Goal: Information Seeking & Learning: Learn about a topic

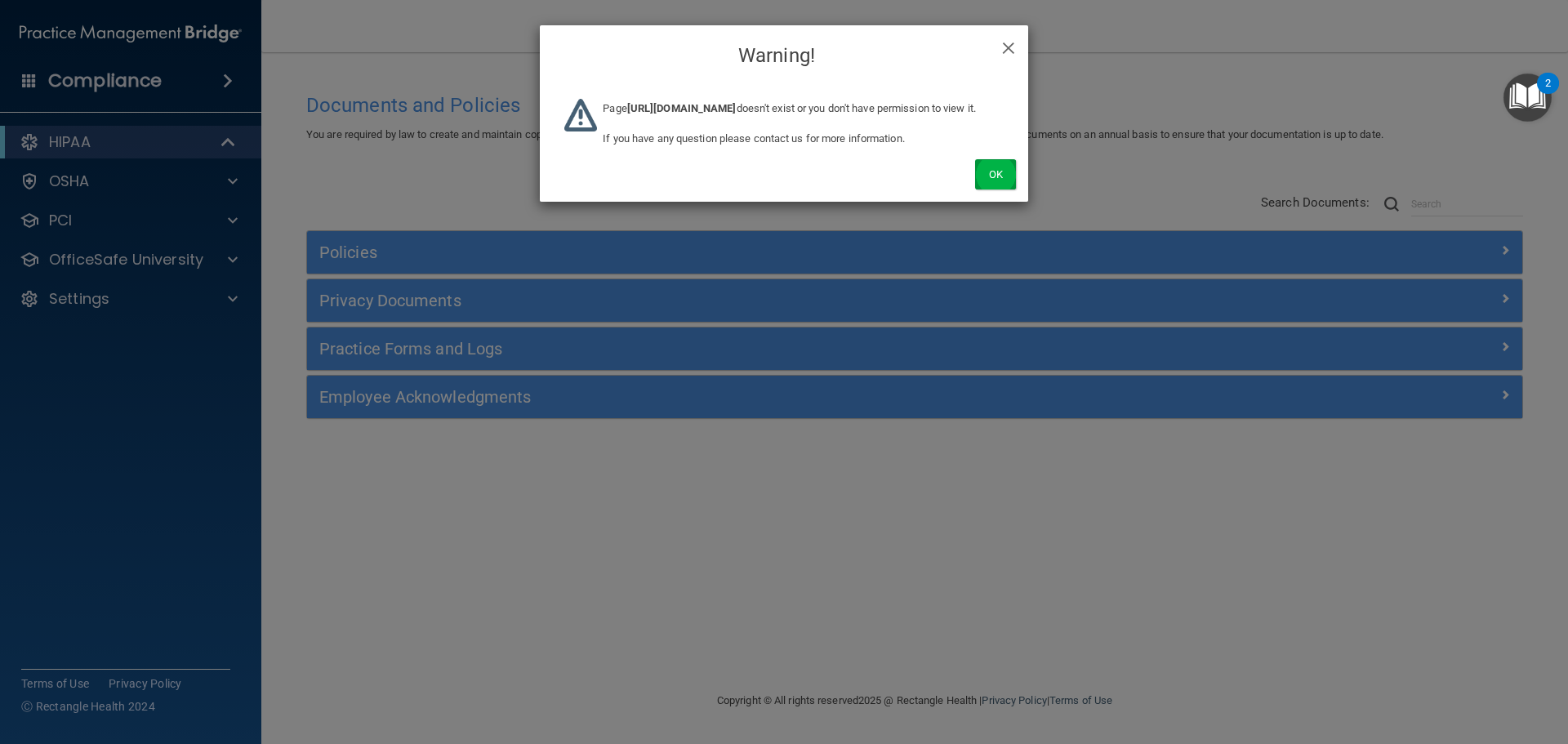
drag, startPoint x: 972, startPoint y: 188, endPoint x: 986, endPoint y: 196, distance: 16.1
click at [972, 188] on div "Ok" at bounding box center [784, 156] width 488 height 90
click at [990, 189] on button "Ok" at bounding box center [996, 174] width 41 height 30
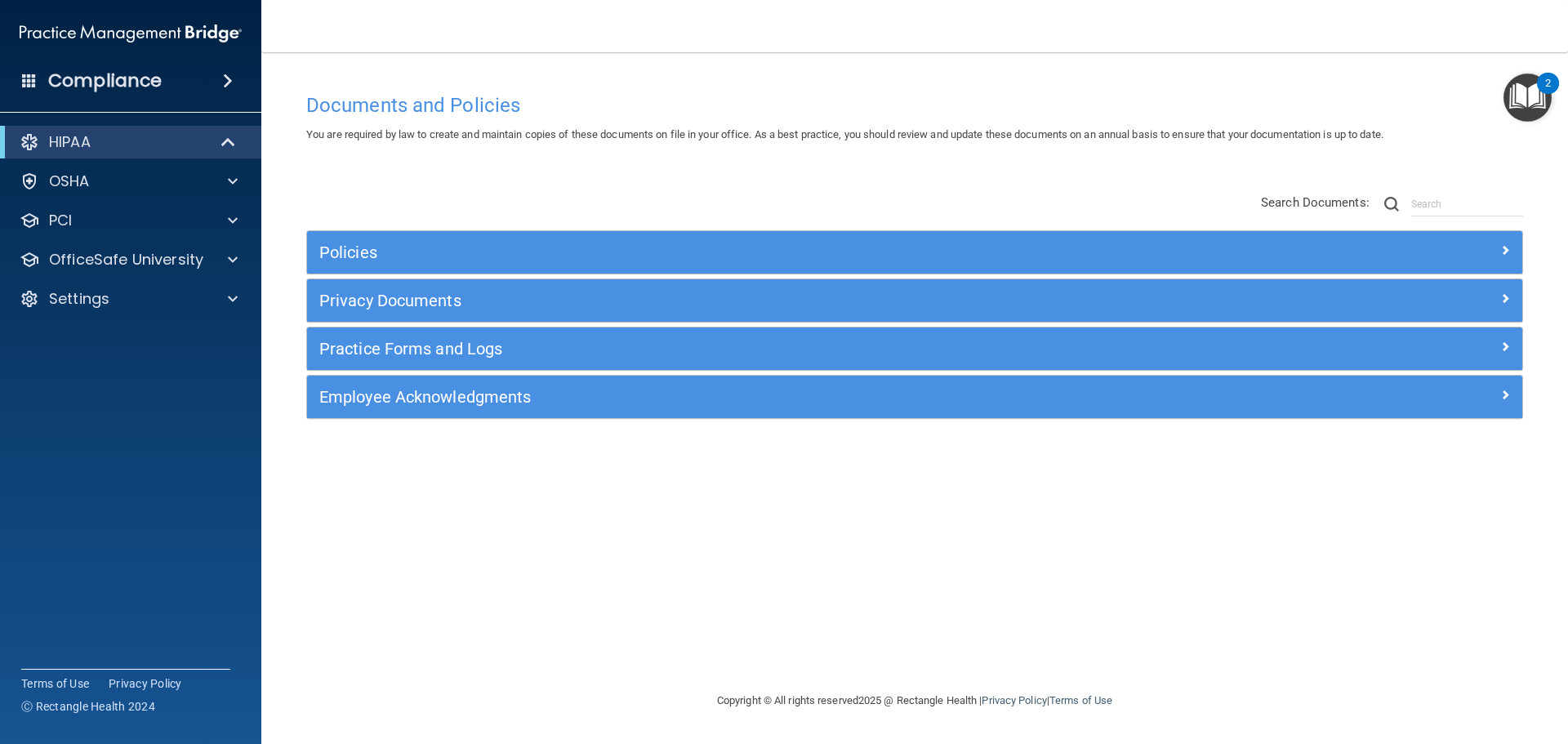
click at [522, 179] on div "Policies Select All (Unselect 0) Unselect All Print Selected (0) Acceptable Use…" at bounding box center [914, 307] width 1241 height 260
click at [406, 151] on div "Documents and Policies You are required by law to create and maintain copies of…" at bounding box center [914, 388] width 1241 height 606
click at [225, 82] on span at bounding box center [227, 80] width 10 height 20
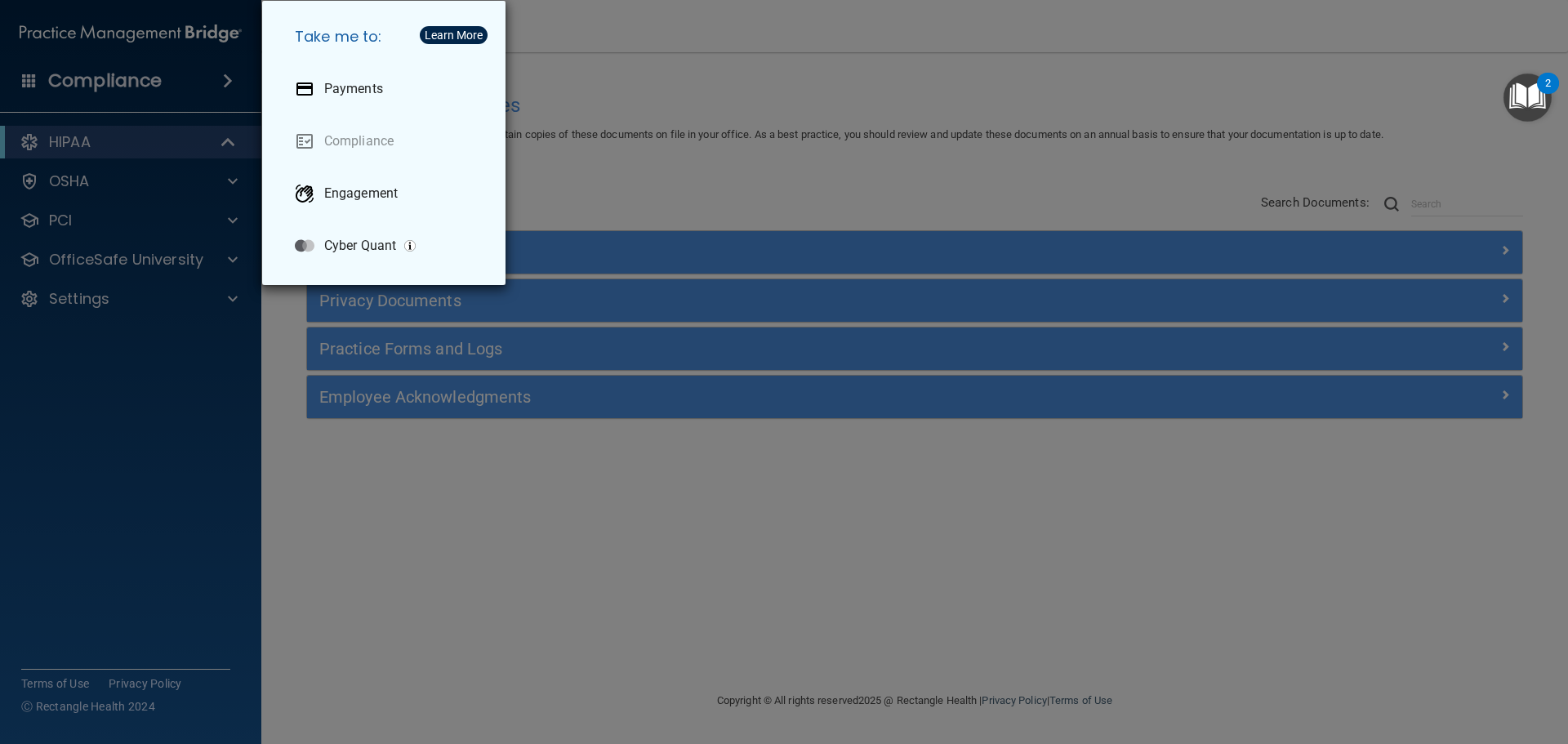
click at [540, 90] on div "Take me to: Payments Compliance Engagement Cyber Quant" at bounding box center [784, 372] width 1568 height 744
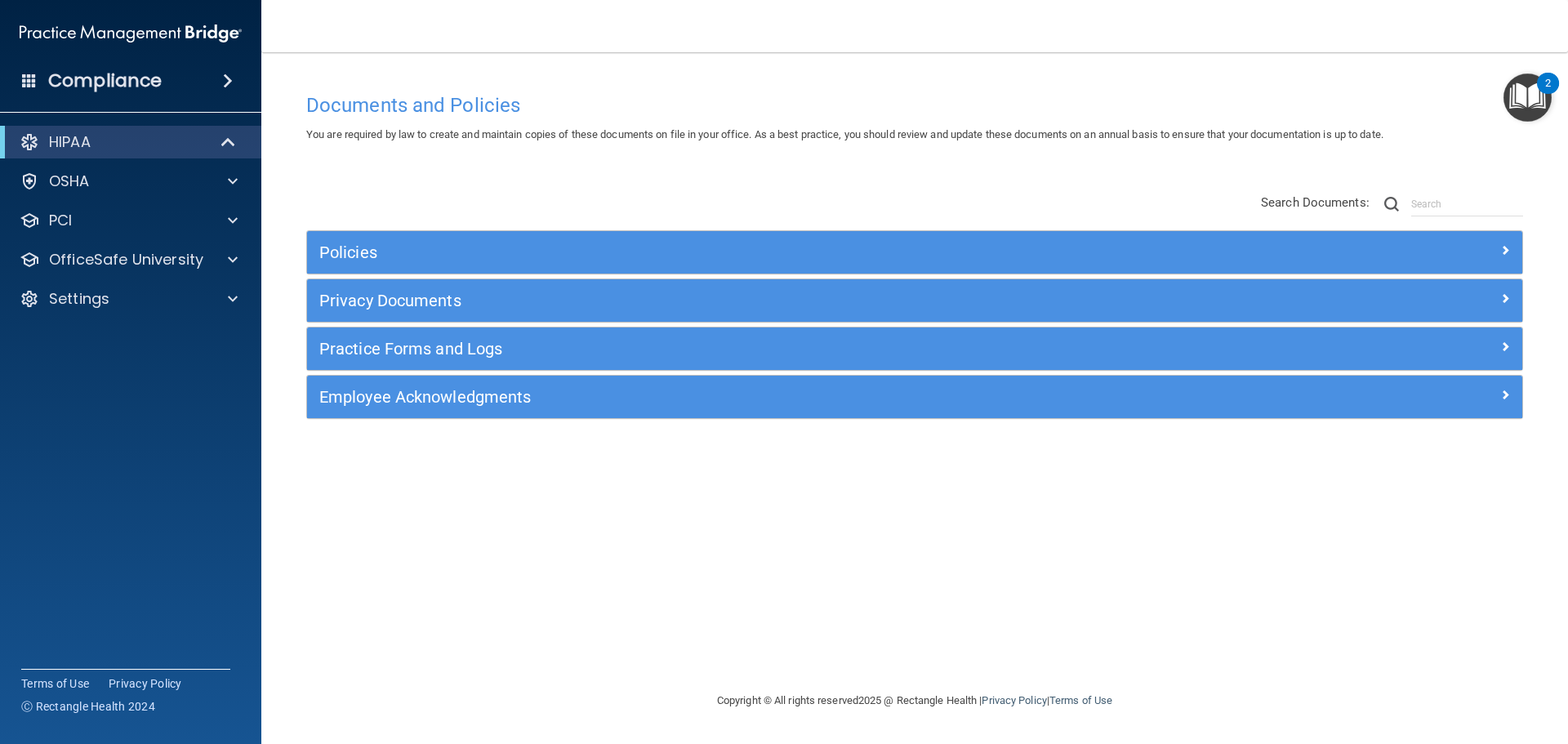
click at [225, 79] on span at bounding box center [227, 80] width 10 height 20
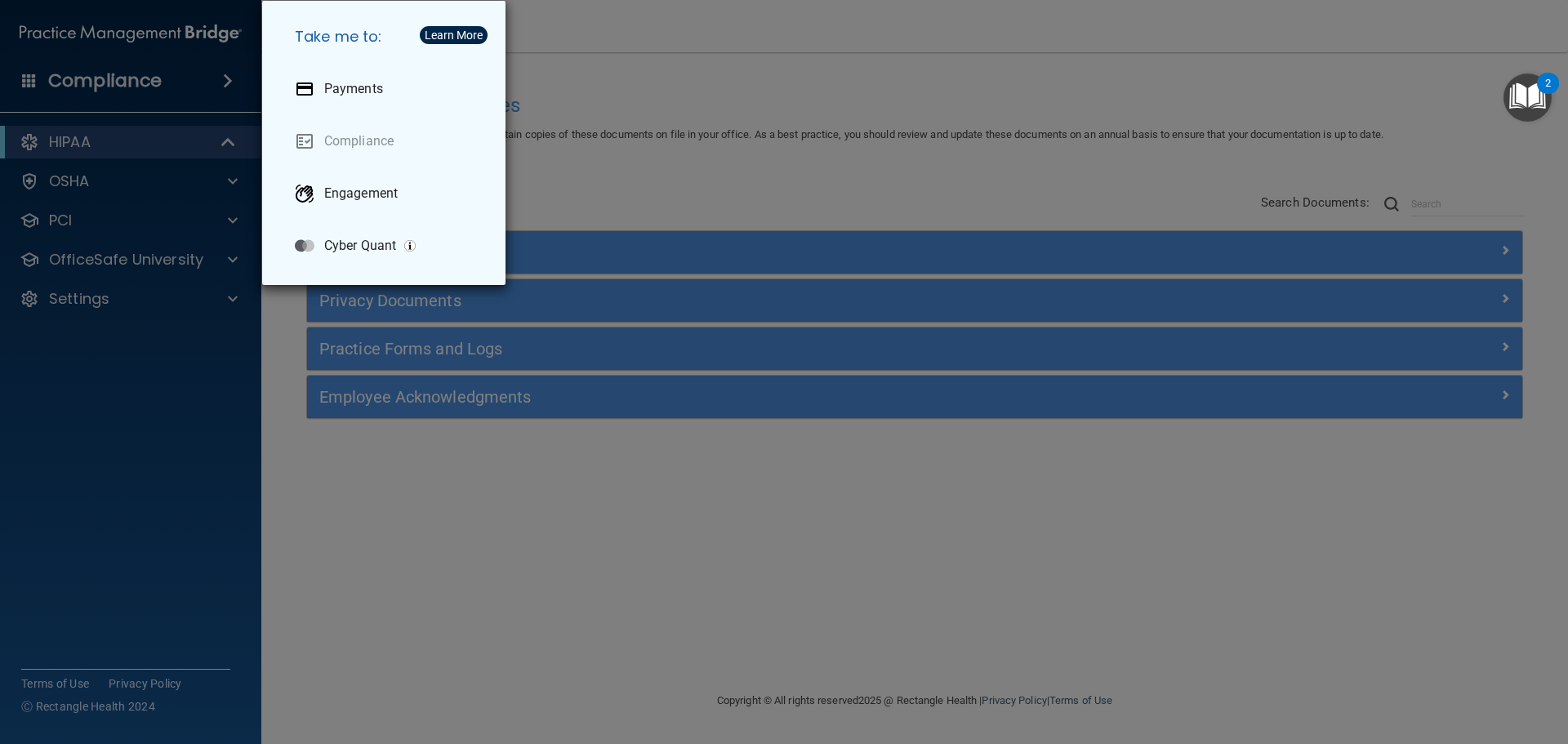
click at [678, 163] on div "Take me to: Payments Compliance Engagement Cyber Quant" at bounding box center [784, 372] width 1568 height 744
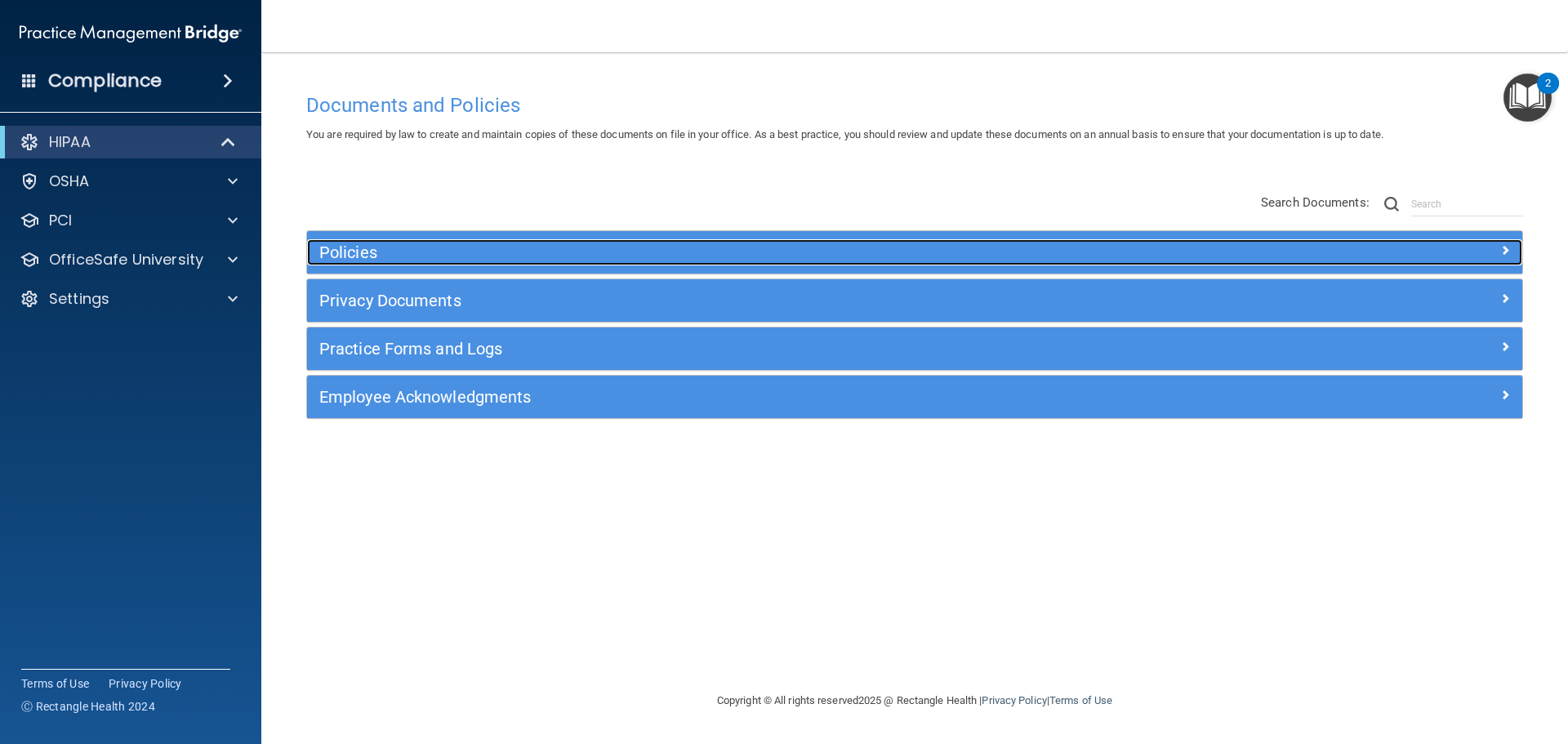
drag, startPoint x: 743, startPoint y: 248, endPoint x: 741, endPoint y: 233, distance: 15.1
click at [743, 248] on h5 "Policies" at bounding box center [762, 252] width 887 height 18
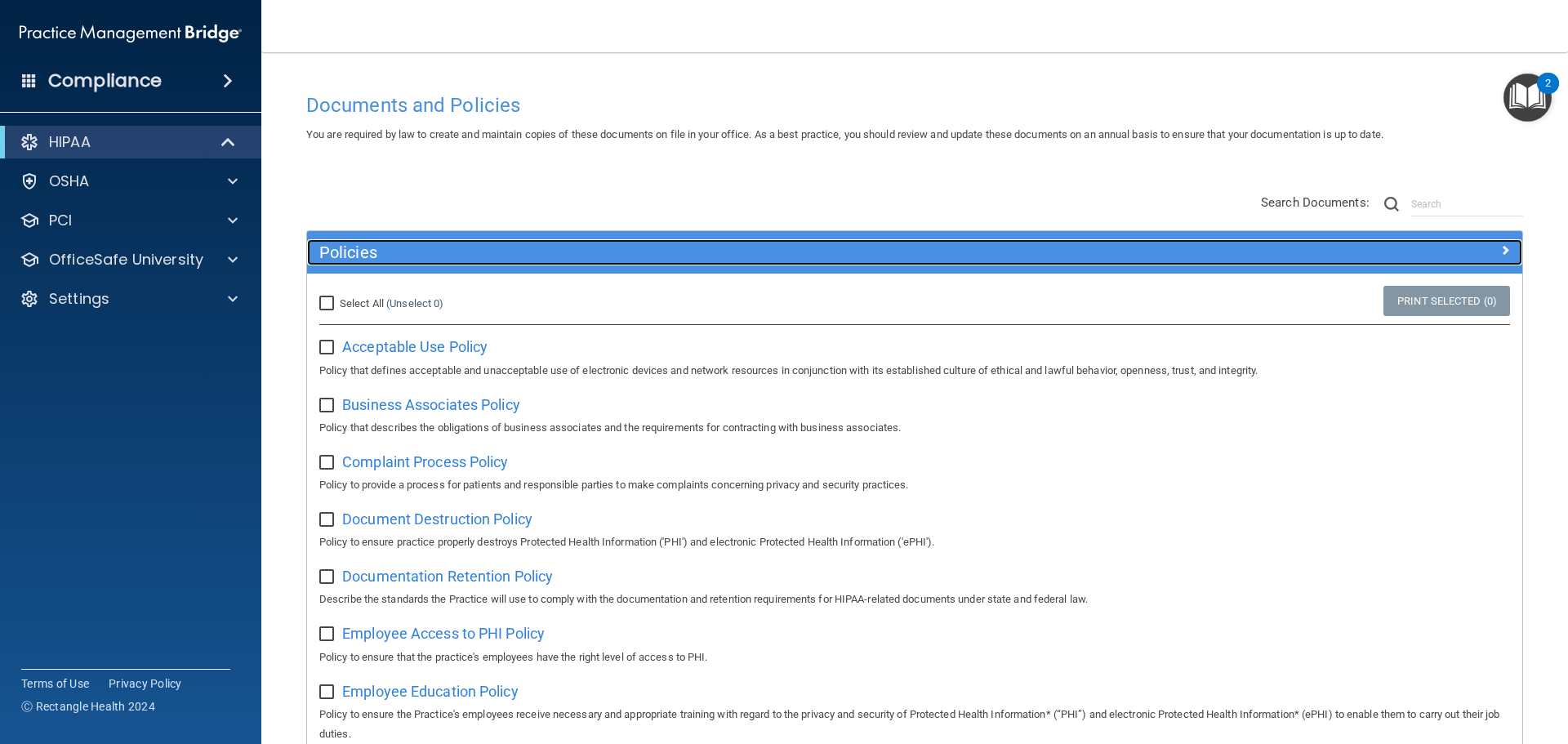
click at [488, 254] on h5 "Policies" at bounding box center [762, 252] width 887 height 18
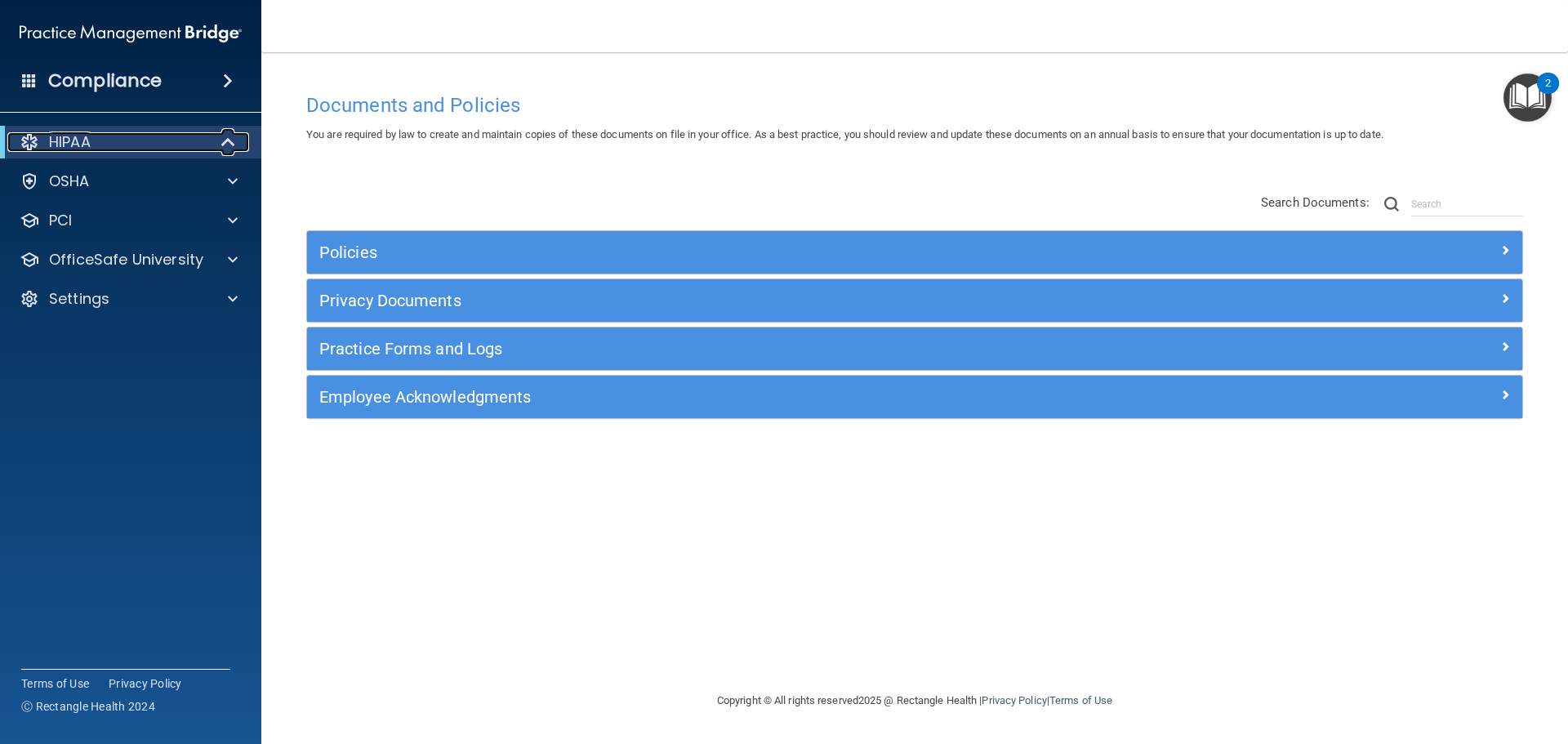
click at [223, 136] on span at bounding box center [229, 142] width 14 height 20
click at [233, 135] on span at bounding box center [231, 142] width 10 height 20
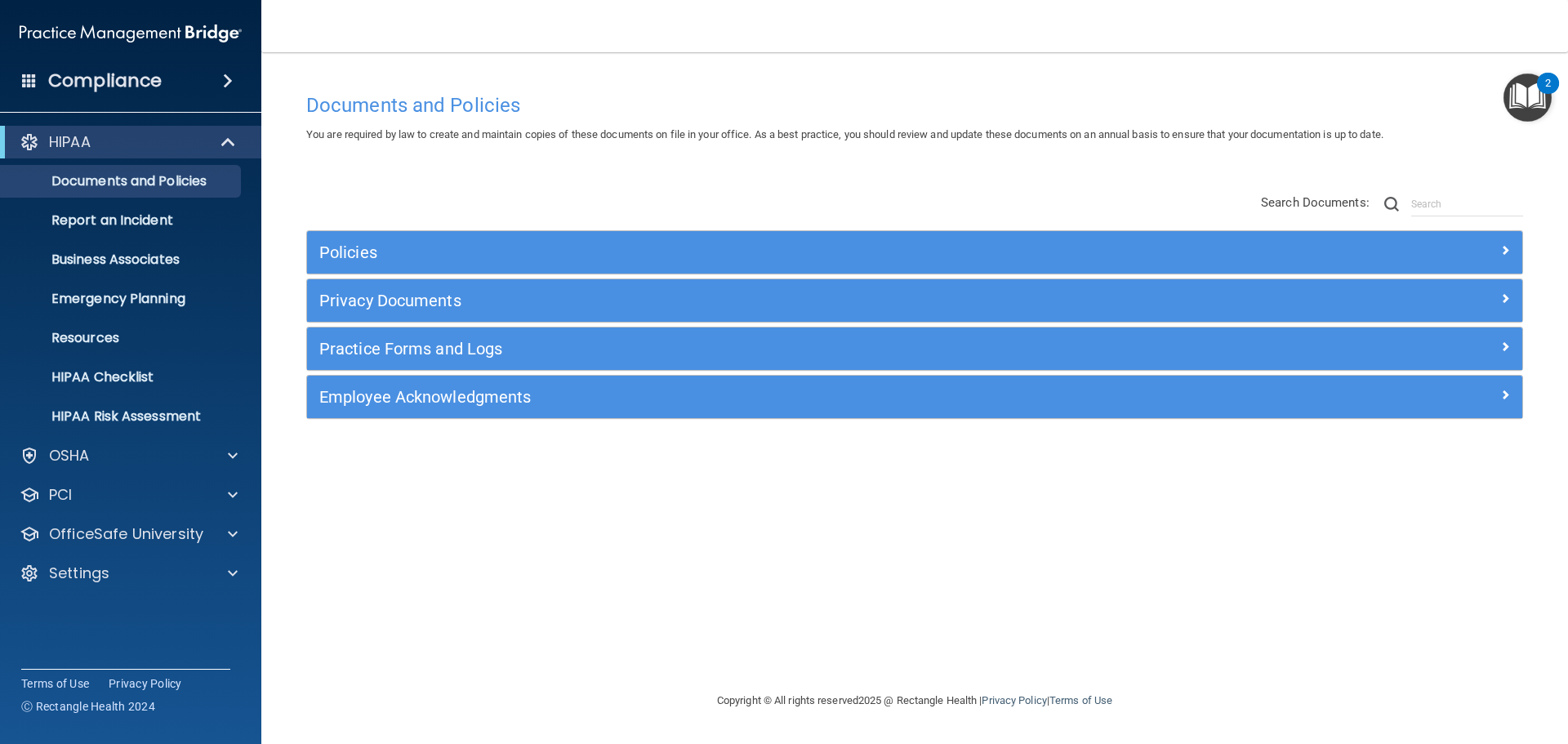
click at [491, 190] on div "Policies Select All (Unselect 0) Unselect All Print Selected (0) Acceptable Use…" at bounding box center [914, 307] width 1241 height 260
click at [182, 260] on p "Business Associates" at bounding box center [121, 260] width 223 height 17
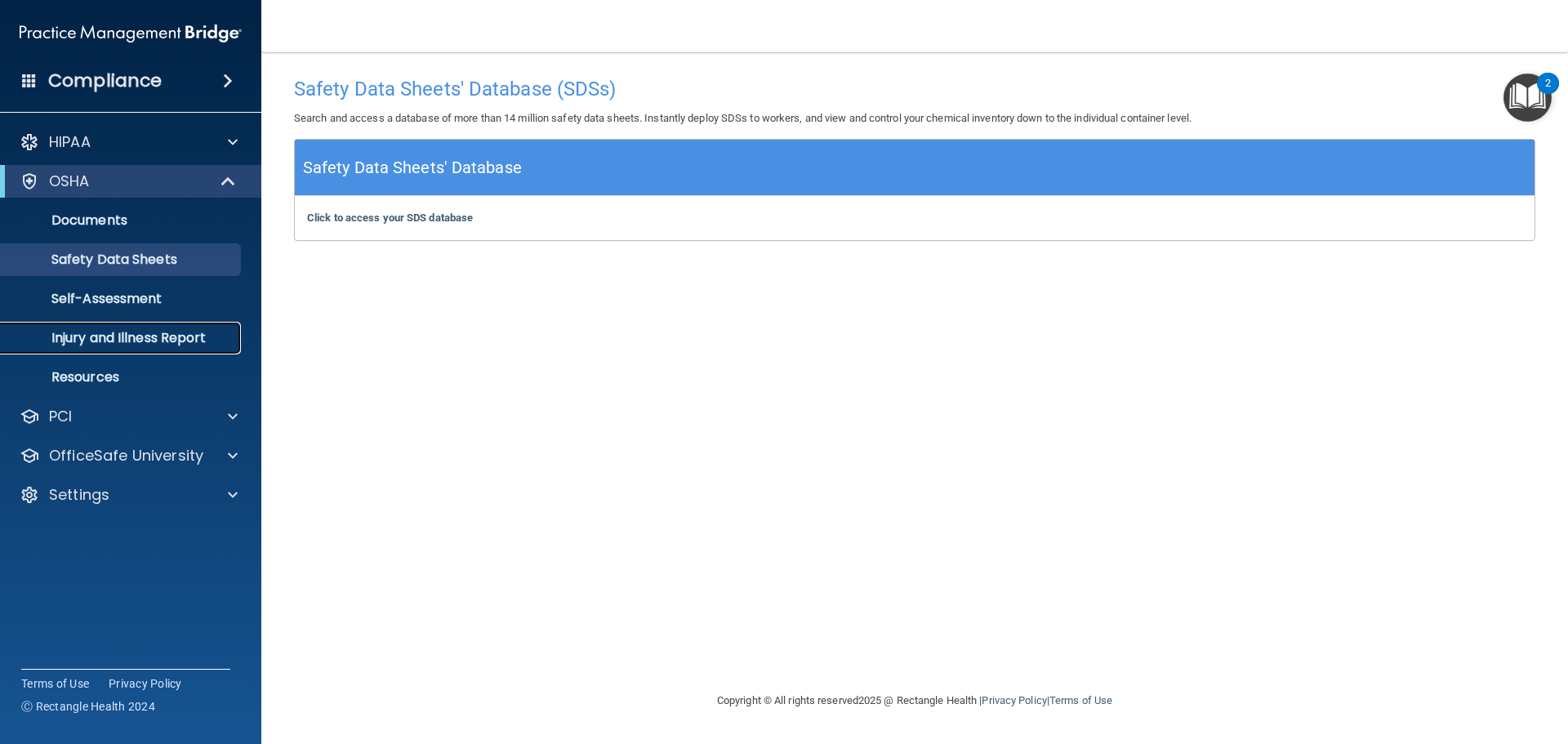
click at [175, 335] on p "Injury and Illness Report" at bounding box center [121, 338] width 223 height 17
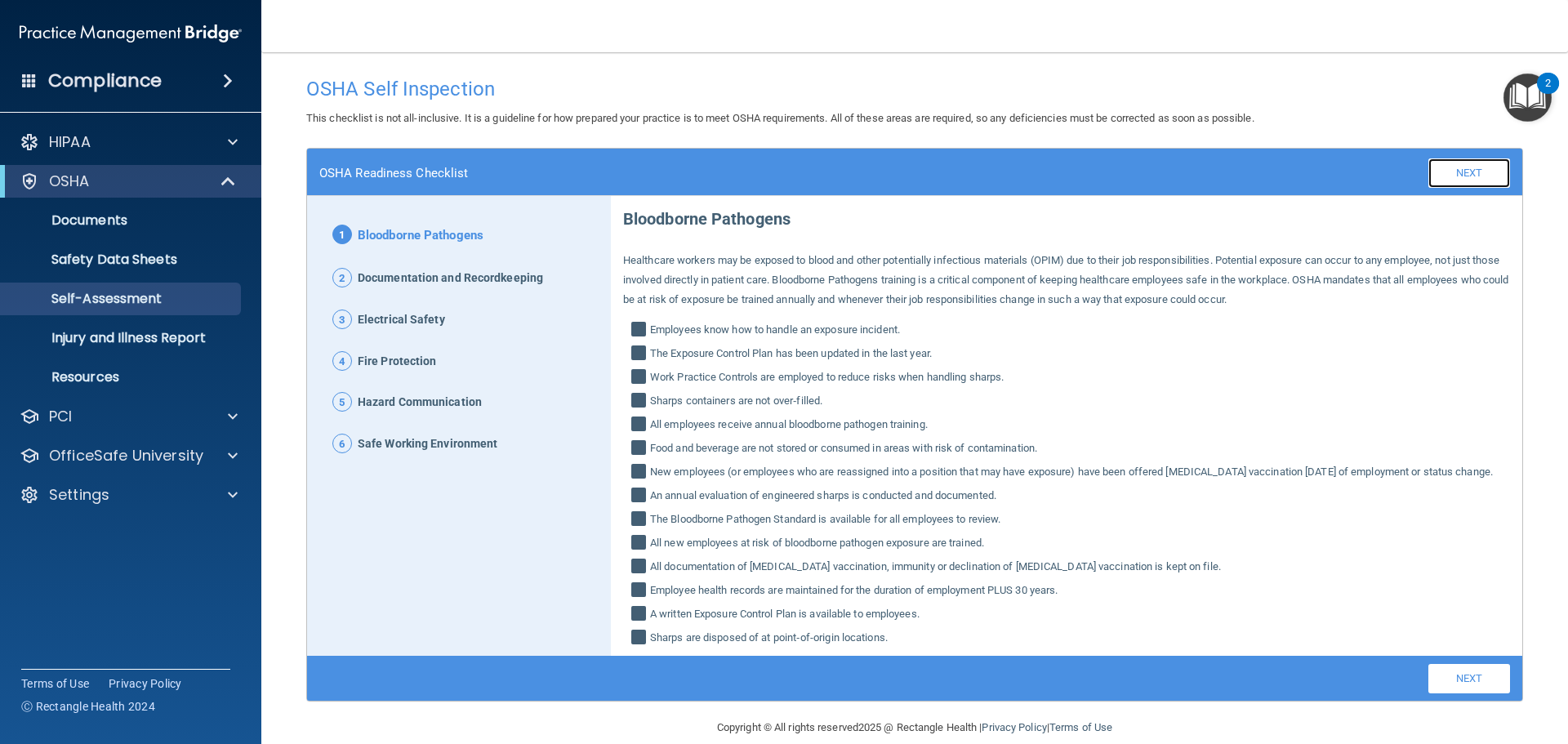
click at [1437, 177] on link "Next" at bounding box center [1469, 173] width 82 height 30
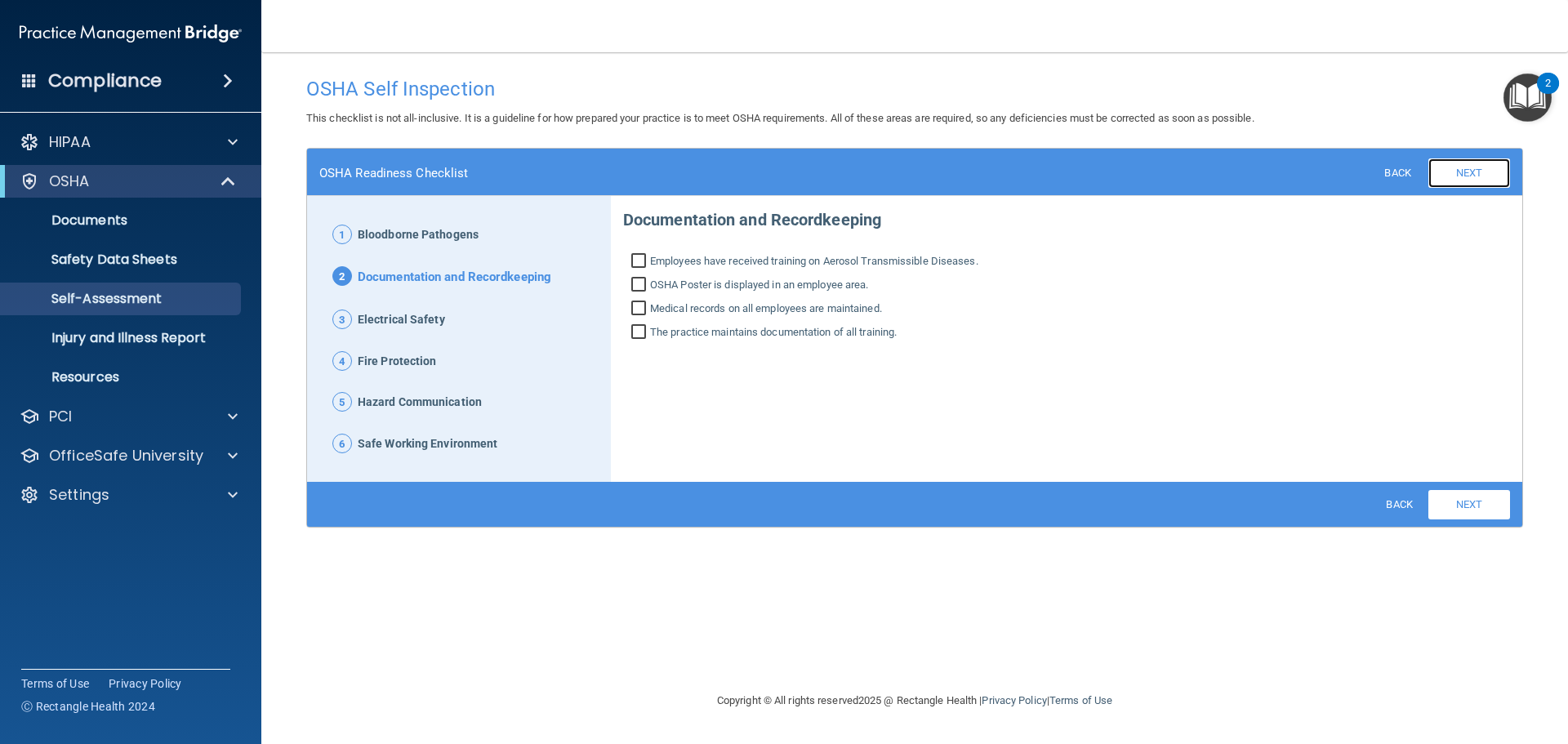
click at [1462, 174] on link "Next" at bounding box center [1469, 173] width 82 height 30
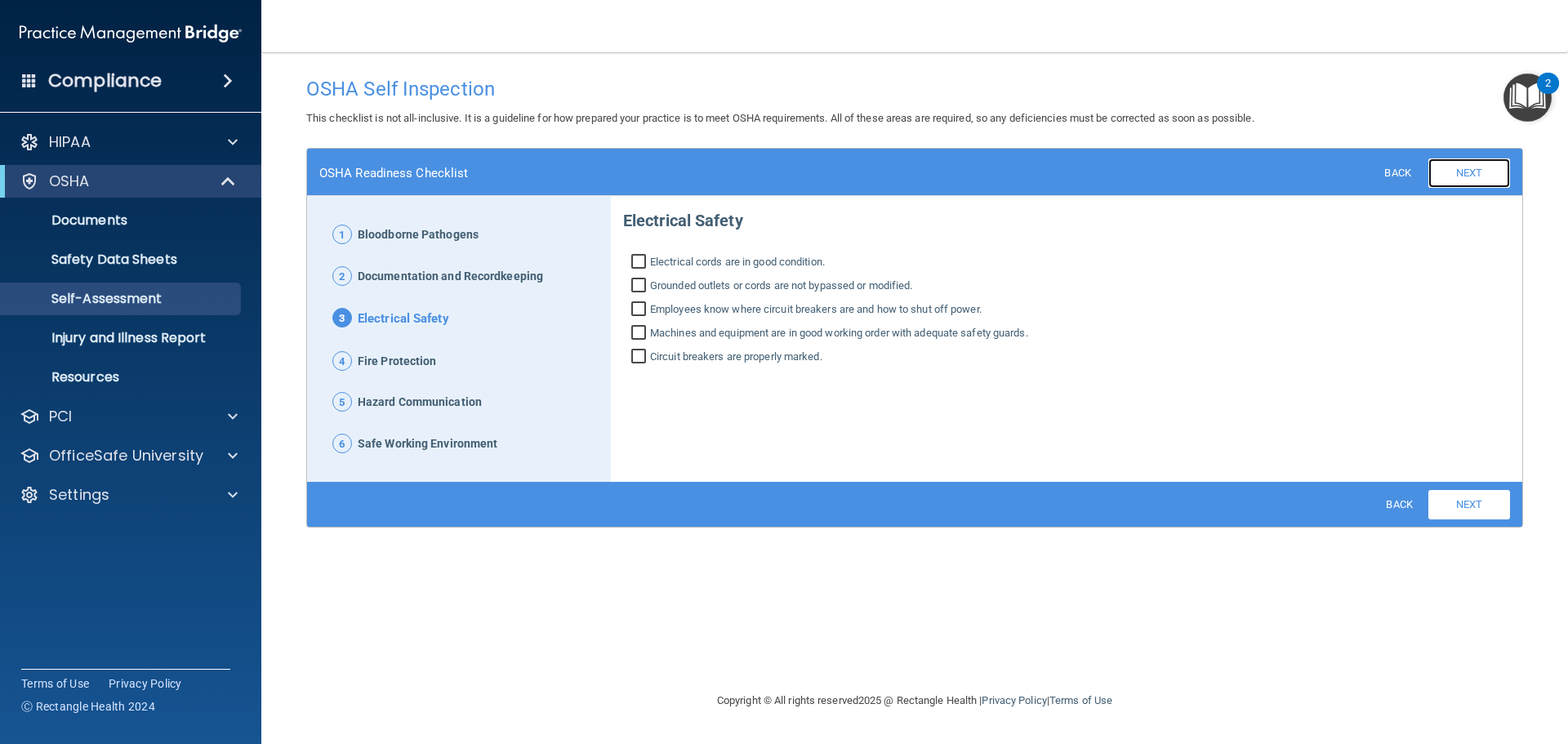
click at [1451, 187] on link "Next" at bounding box center [1469, 173] width 82 height 30
click at [1465, 184] on link "Next" at bounding box center [1469, 173] width 82 height 30
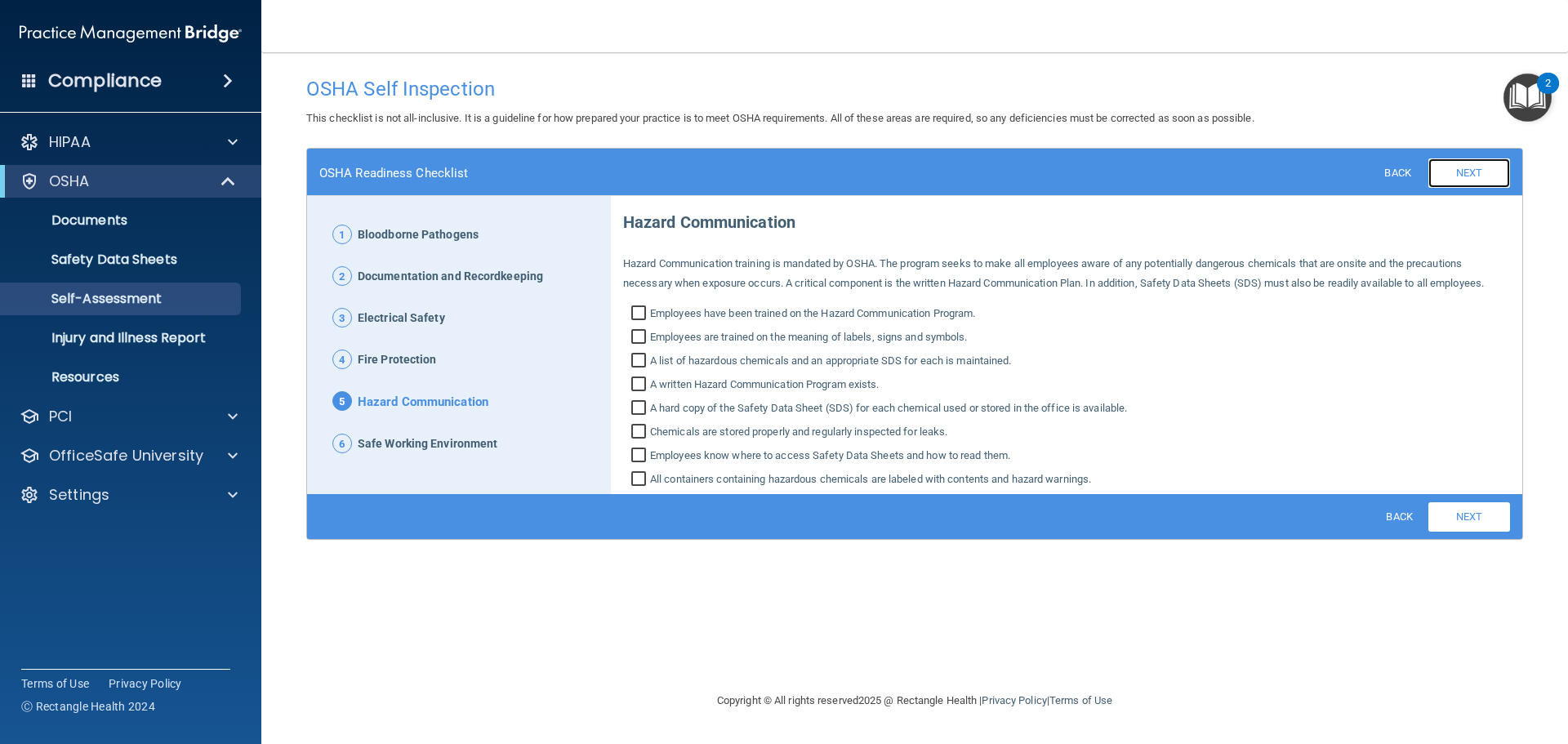
click at [1470, 184] on link "Next" at bounding box center [1469, 173] width 82 height 30
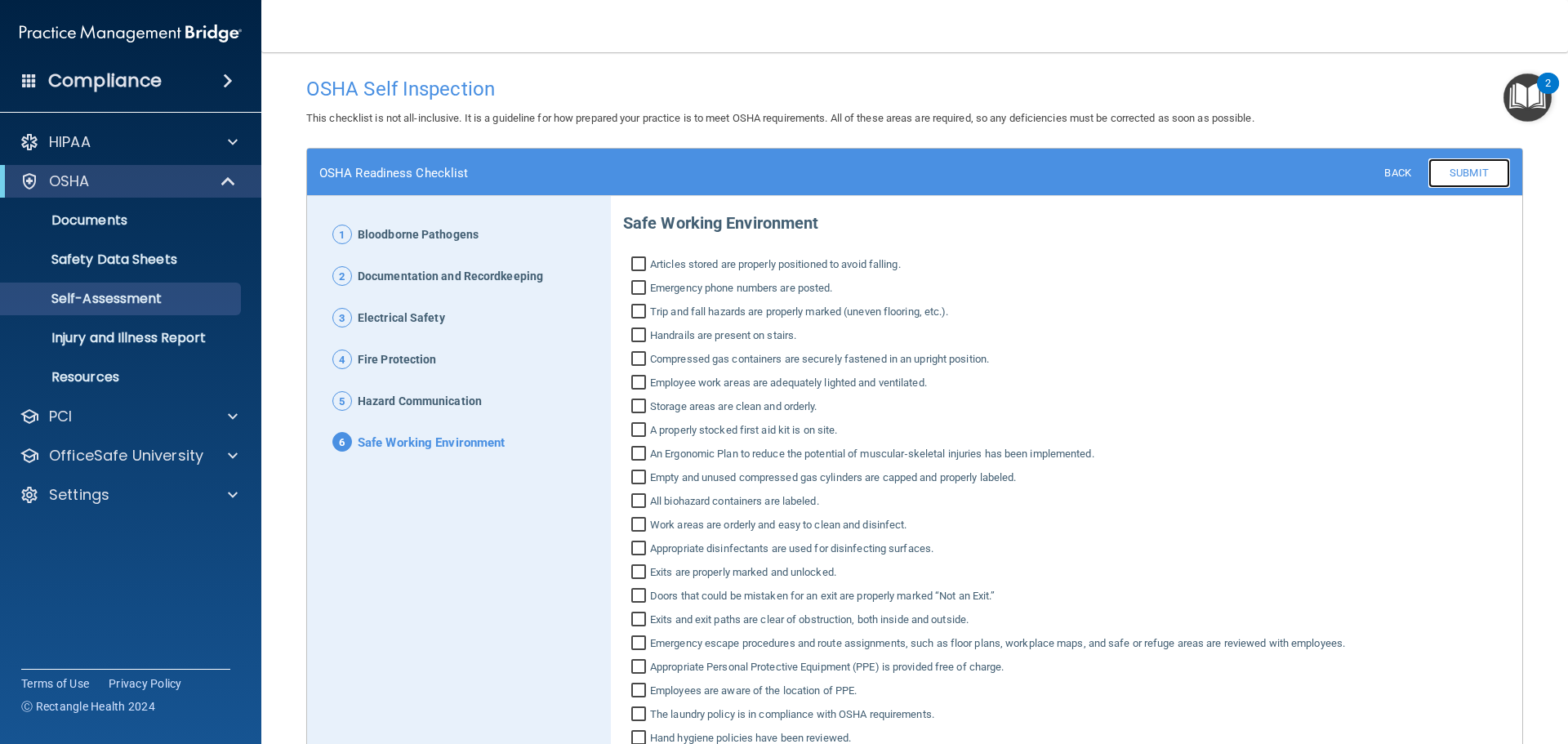
click at [1477, 184] on link "Submit" at bounding box center [1469, 173] width 82 height 30
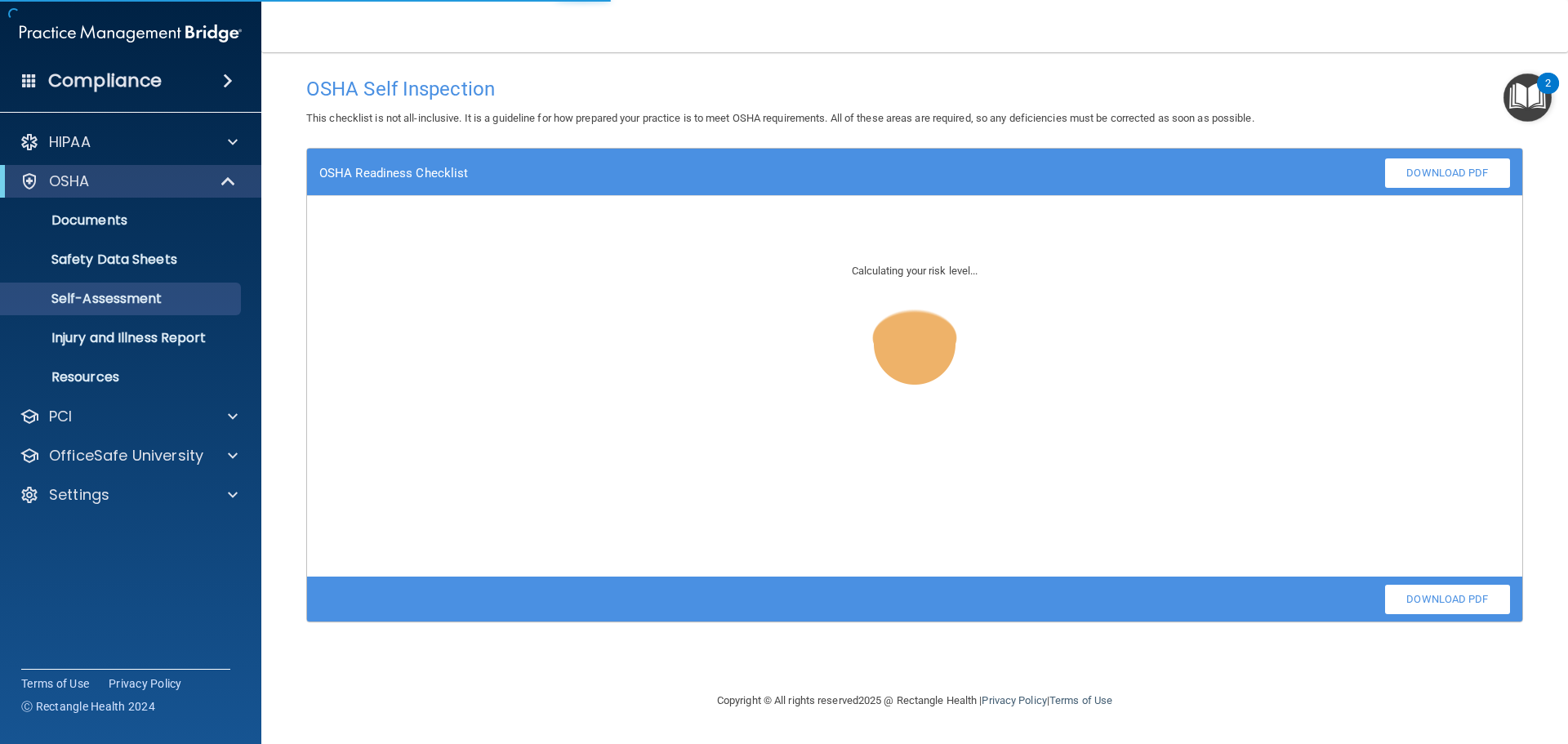
click at [1282, 161] on div "OSHA Readiness Checklist Back Submit Download PDF" at bounding box center [914, 172] width 1215 height 48
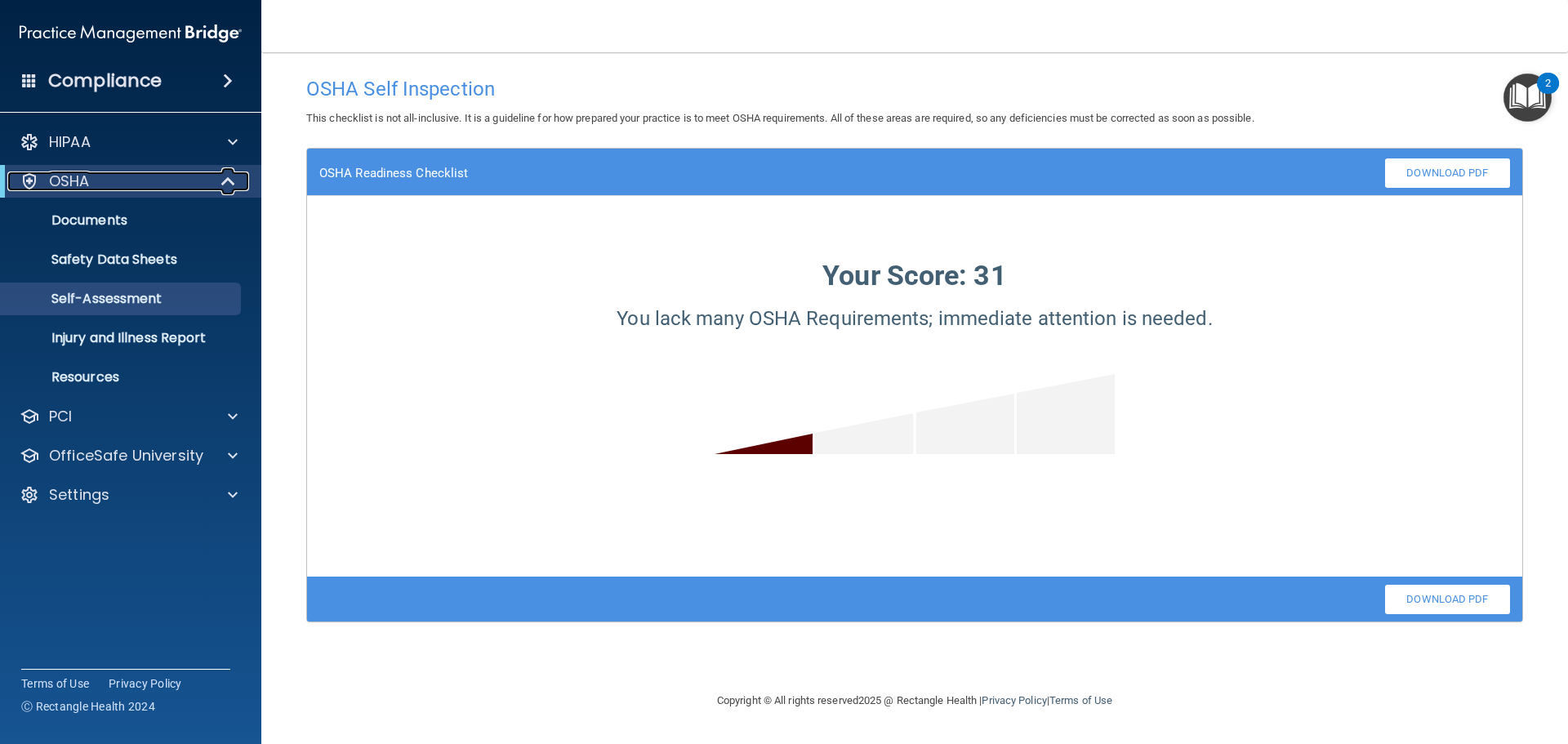
click at [225, 181] on span at bounding box center [229, 181] width 14 height 20
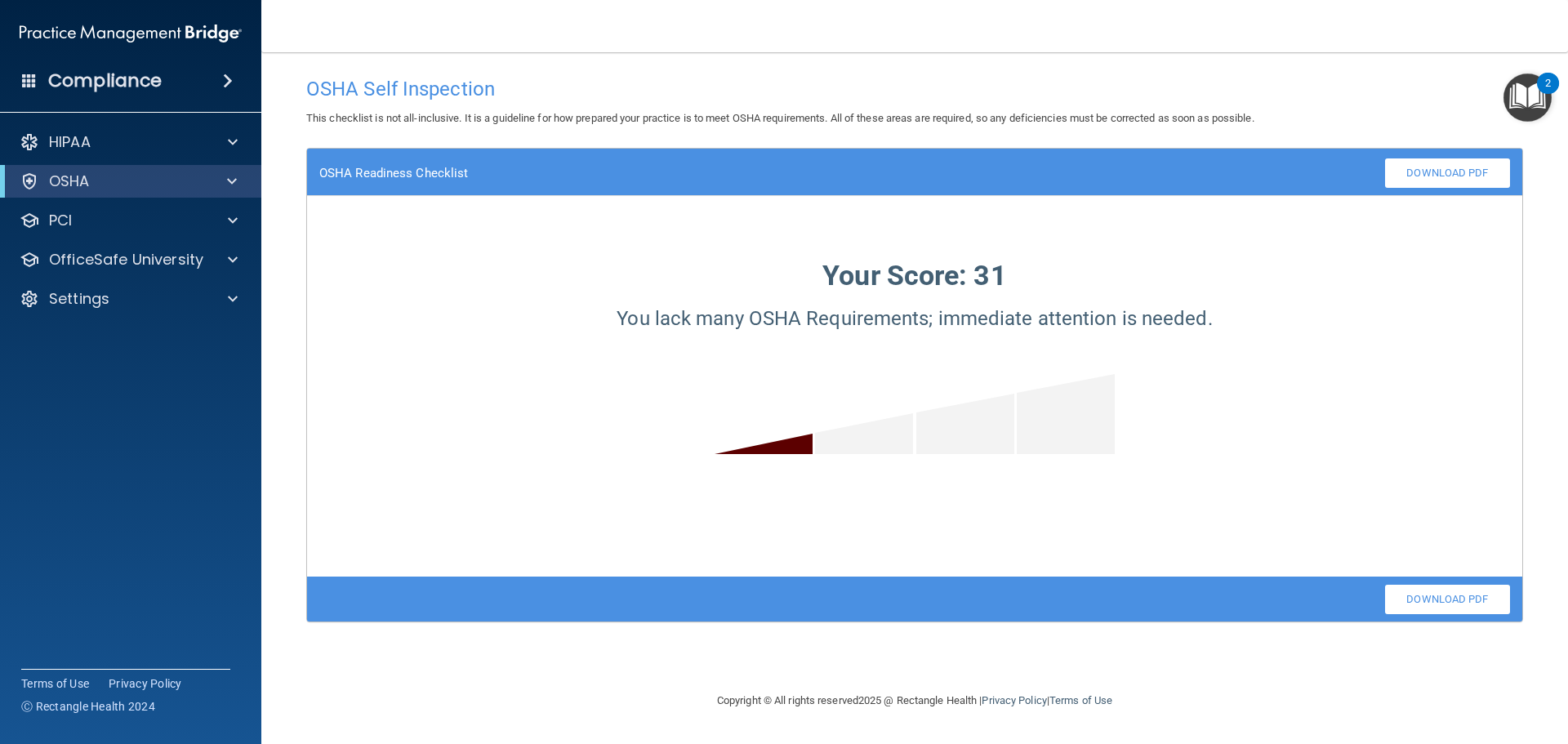
click at [446, 112] on span "This checklist is not all-inclusive. It is a guideline for how prepared your pr…" at bounding box center [779, 117] width 948 height 12
click at [241, 299] on div at bounding box center [230, 298] width 41 height 20
click at [121, 379] on p "My Users" at bounding box center [121, 378] width 223 height 17
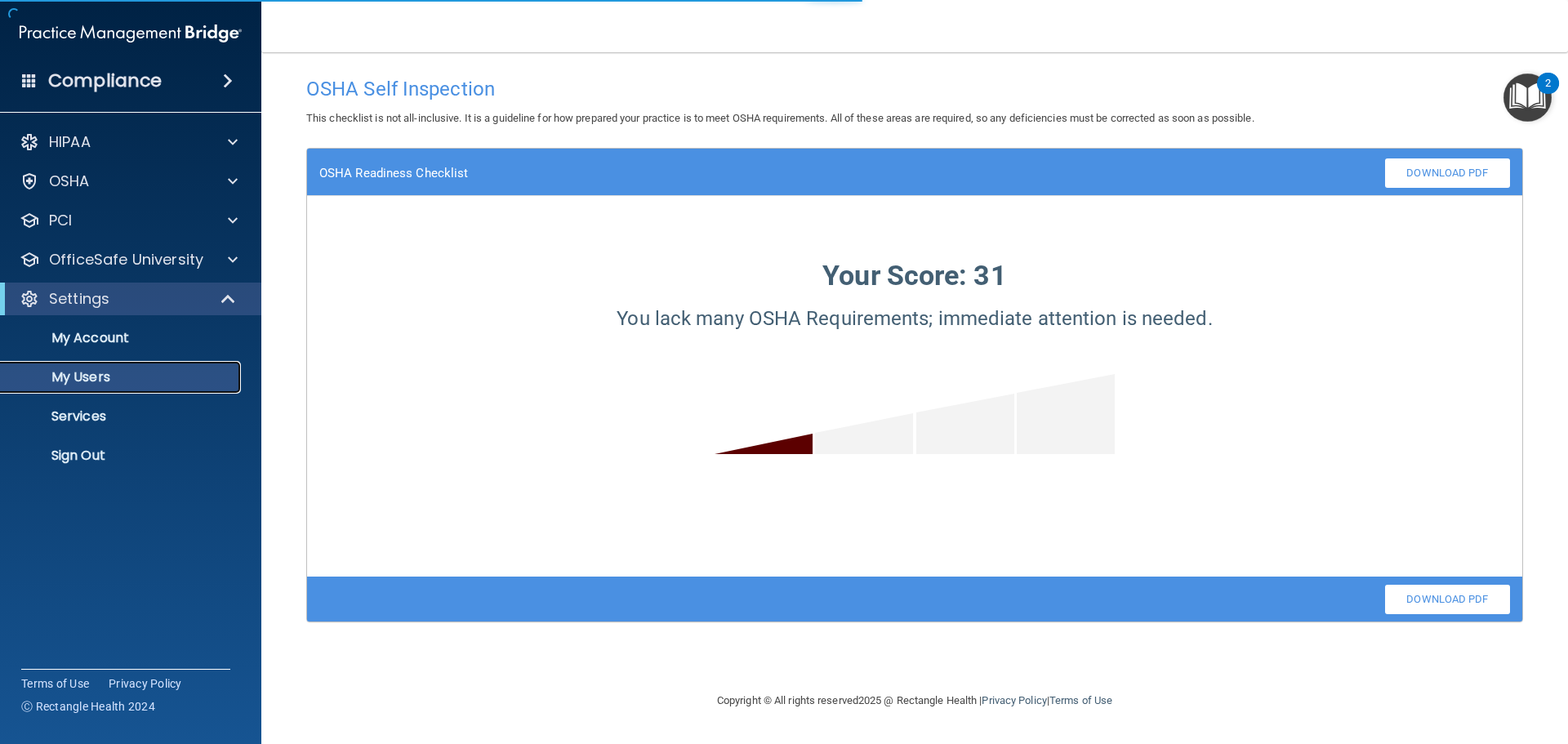
select select "20"
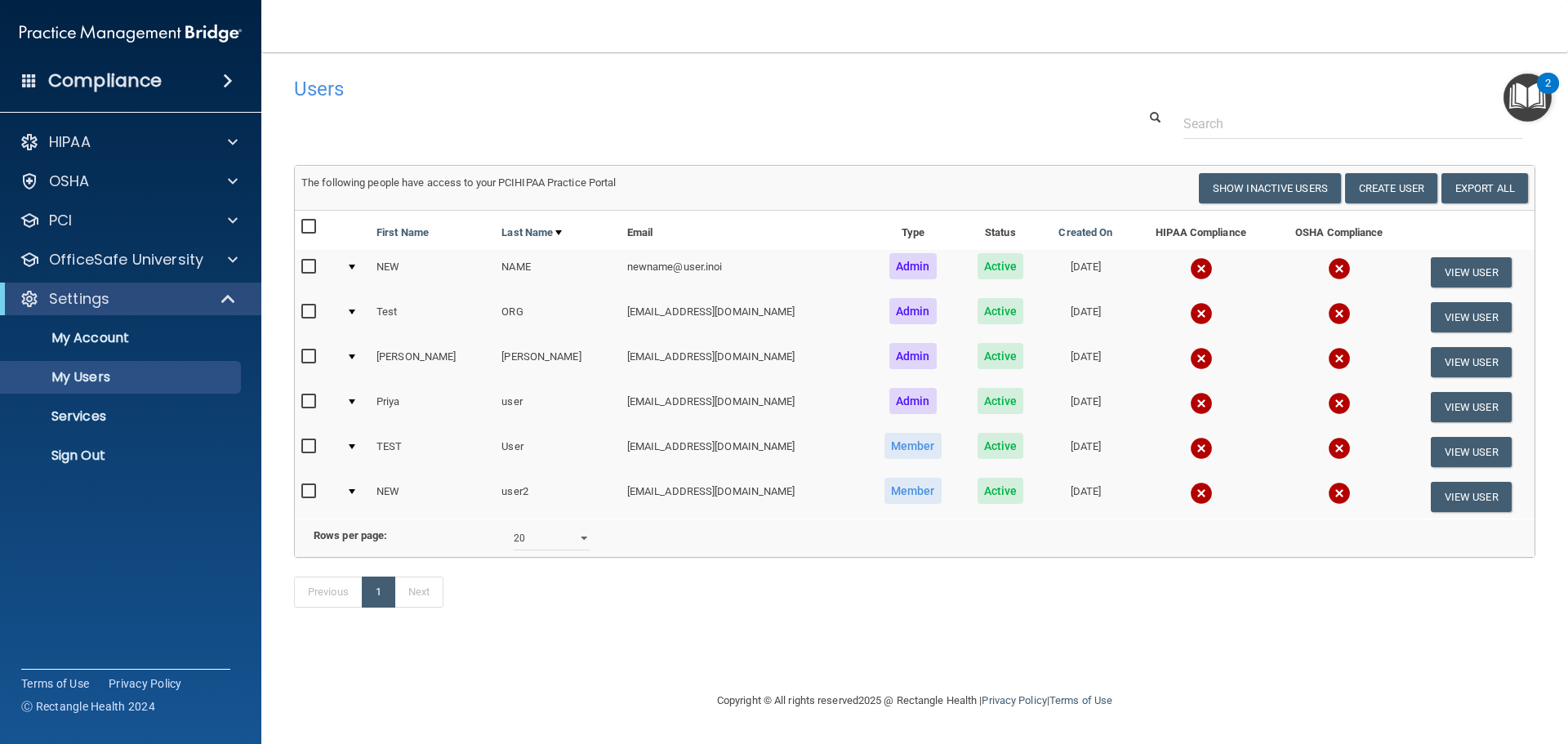
click at [1017, 145] on div "Users Success! New user created. × Error! The user couldn't be created. × Succe…" at bounding box center [914, 351] width 1241 height 564
click at [814, 145] on div "Users Success! New user created. × Error! The user couldn't be created. × Succe…" at bounding box center [914, 351] width 1241 height 564
click at [238, 260] on div at bounding box center [230, 259] width 41 height 20
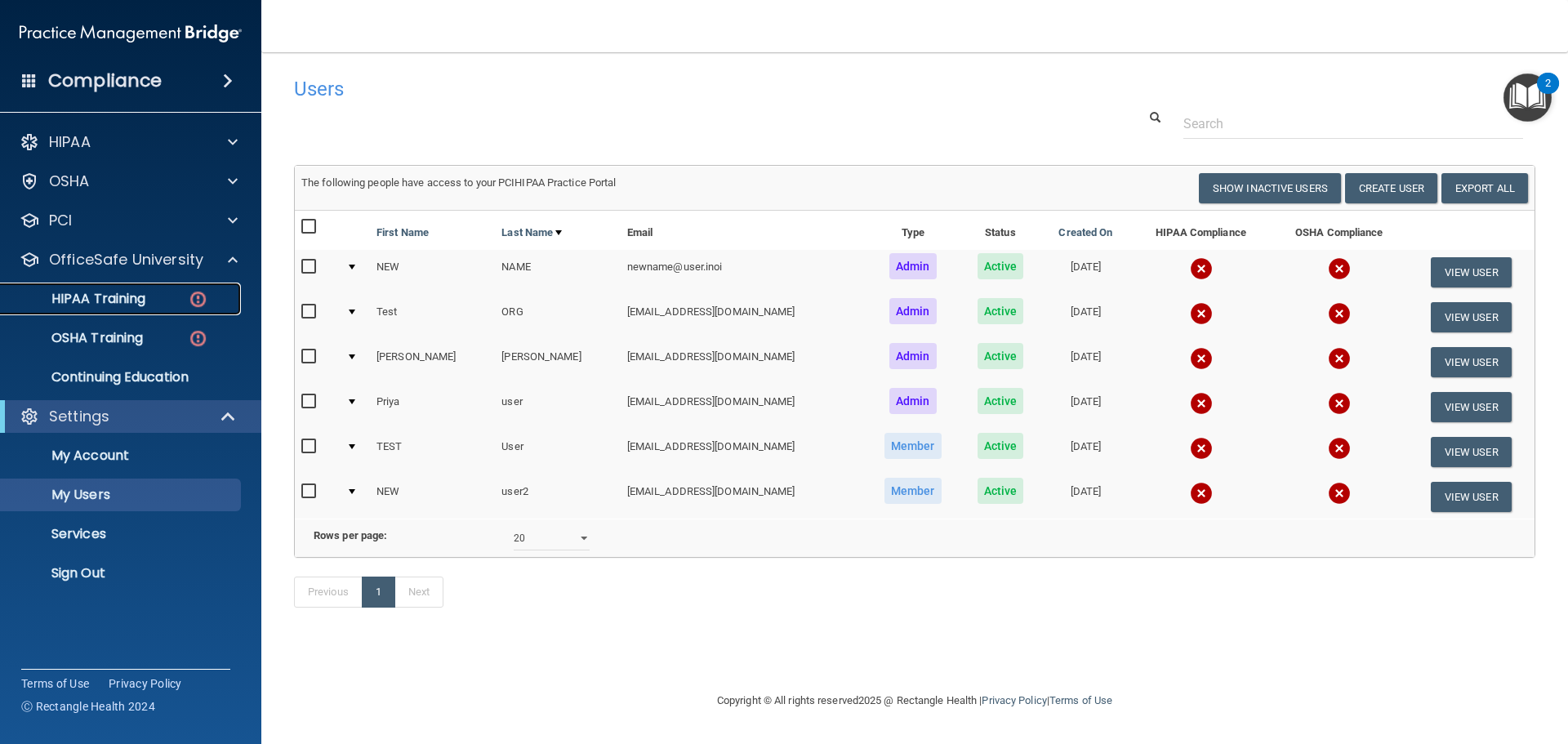
click at [202, 286] on link "HIPAA Training" at bounding box center [112, 298] width 257 height 33
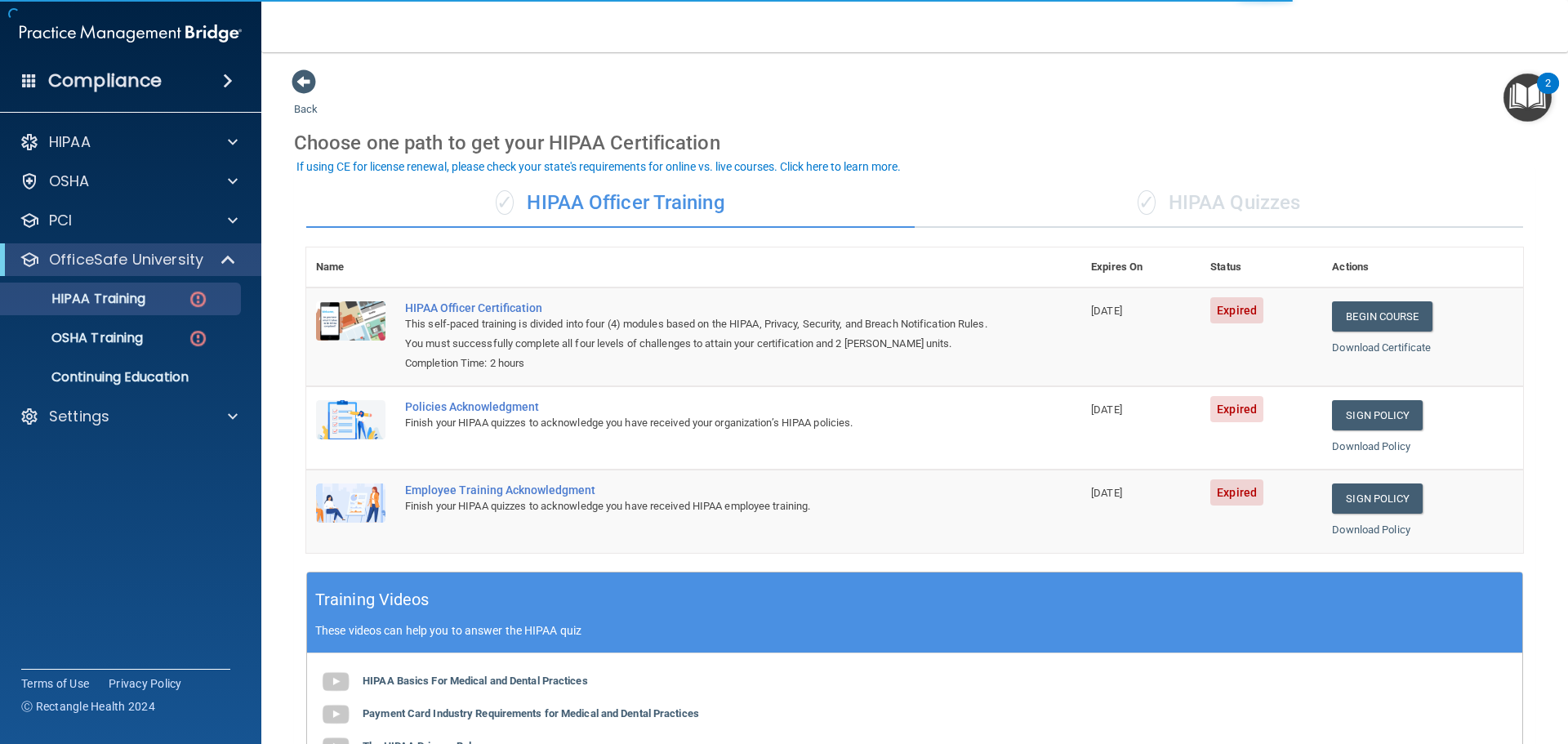
click at [502, 299] on td "HIPAA Officer Certification This self-paced training is divided into four (4) m…" at bounding box center [738, 337] width 686 height 99
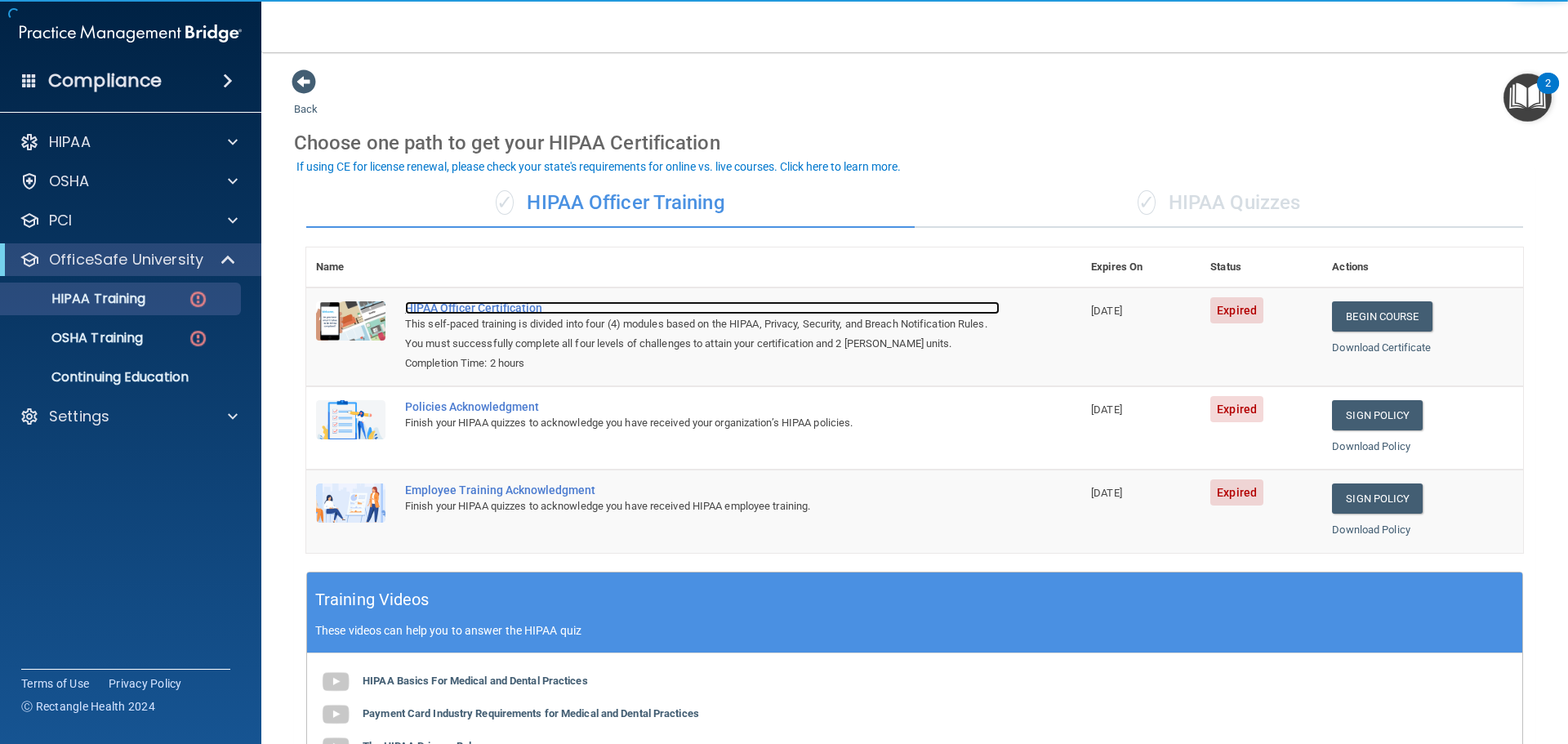
click at [506, 306] on div "HIPAA Officer Certification" at bounding box center [702, 308] width 595 height 13
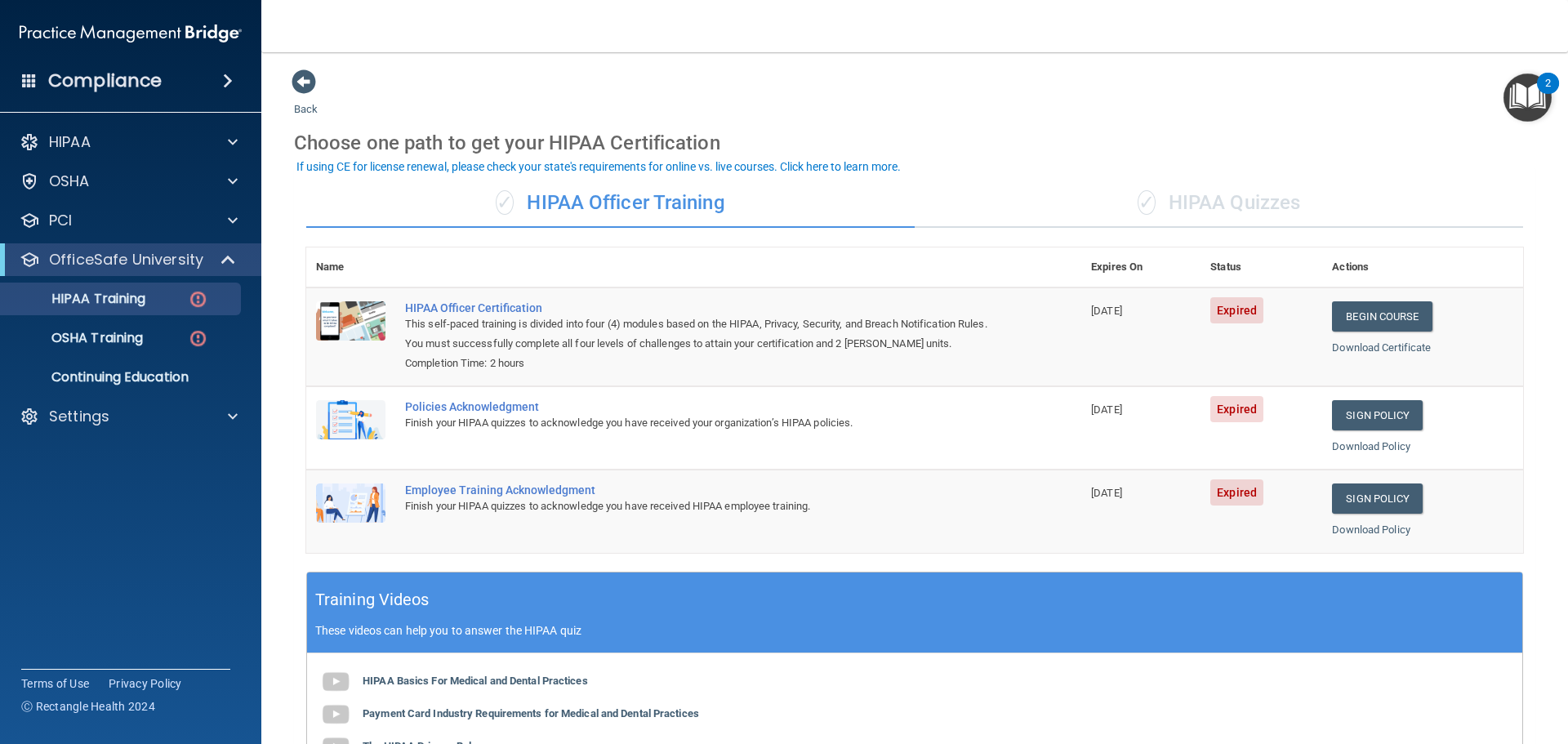
click at [1227, 176] on div "✓ HIPAA Officer Training ✓ HIPAA Quizzes Name Expires On Status Actions HIPAA O…" at bounding box center [914, 590] width 1241 height 847
click at [1216, 188] on div "✓ HIPAA Quizzes" at bounding box center [1218, 203] width 609 height 49
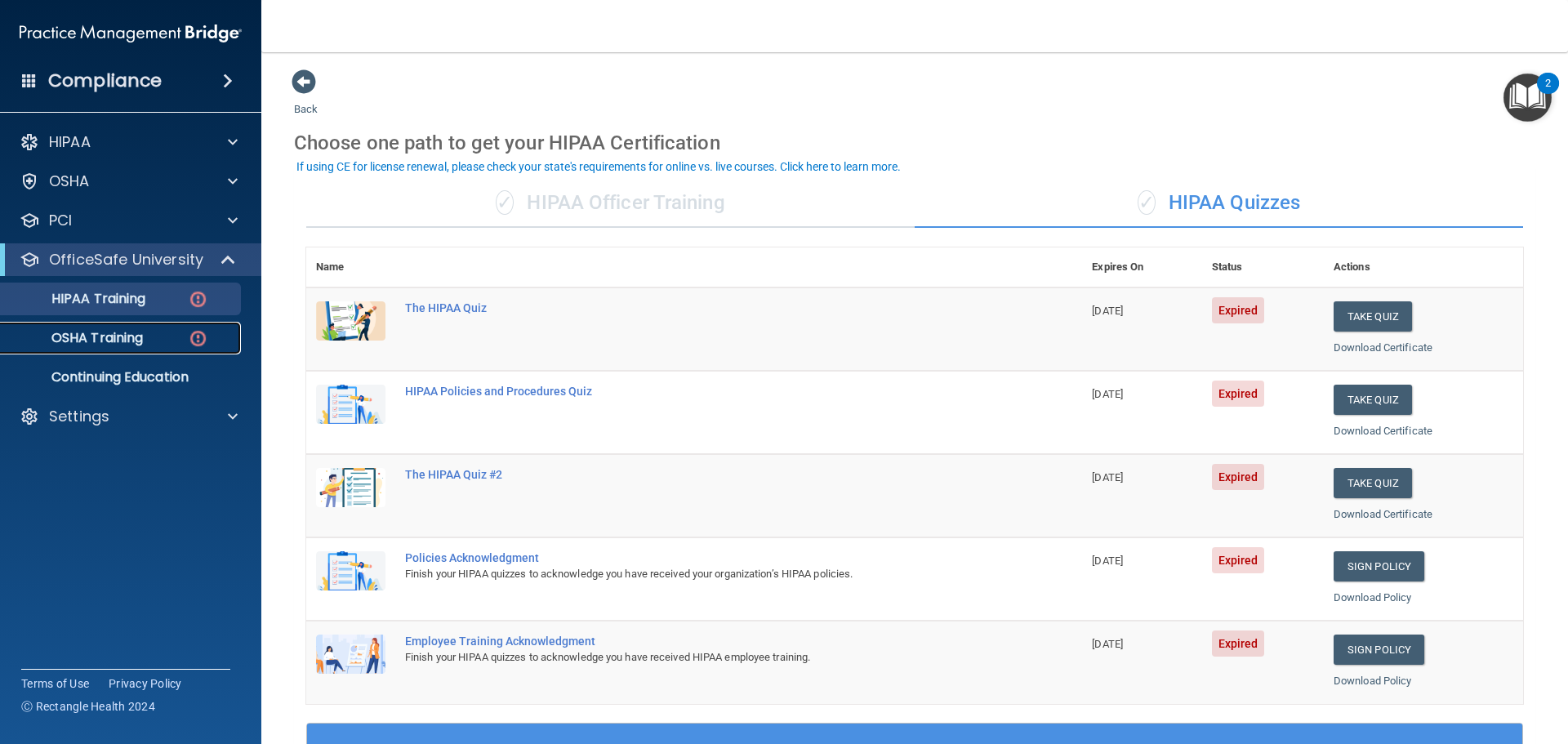
click at [209, 350] on link "OSHA Training" at bounding box center [112, 338] width 257 height 33
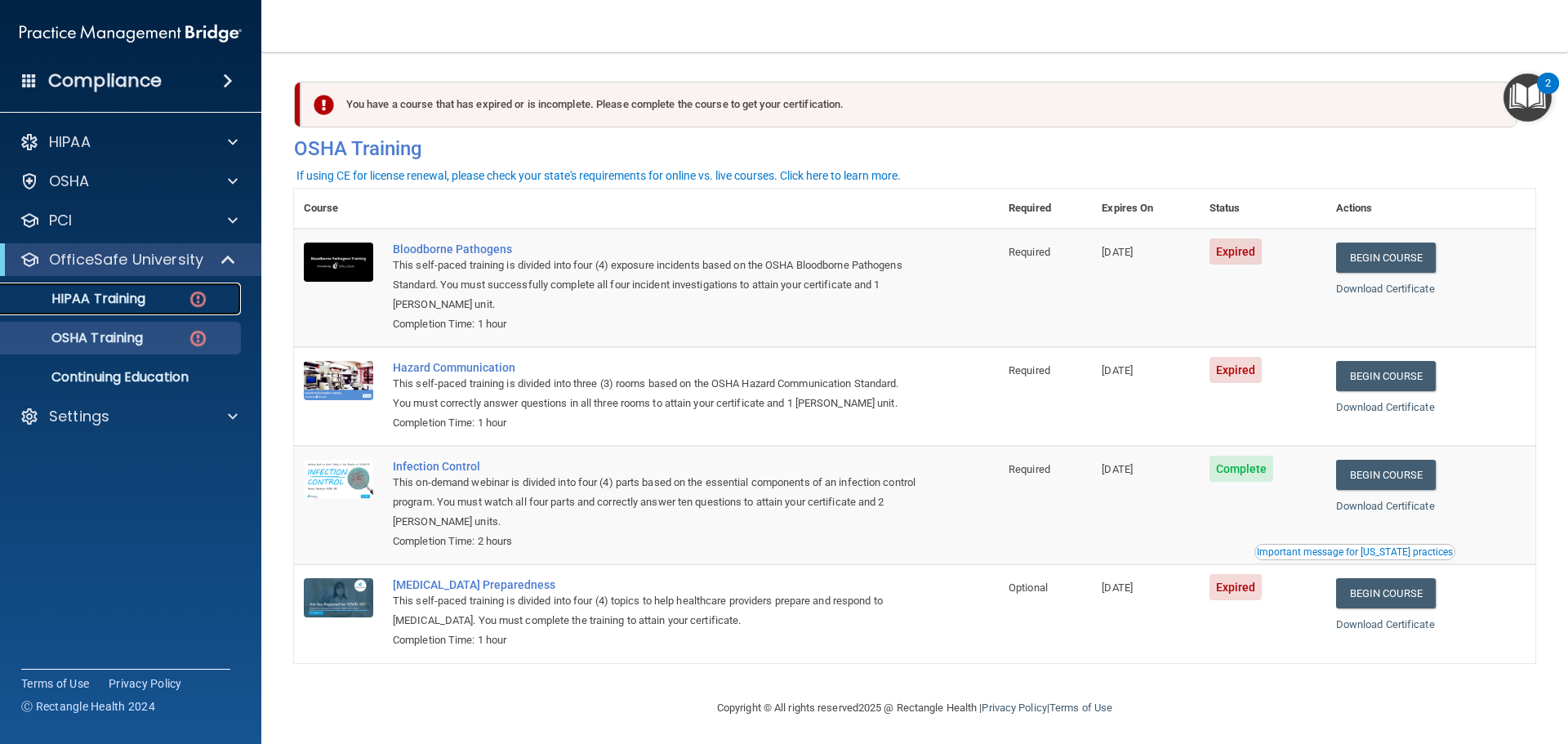
click at [62, 295] on p "HIPAA Training" at bounding box center [77, 299] width 135 height 17
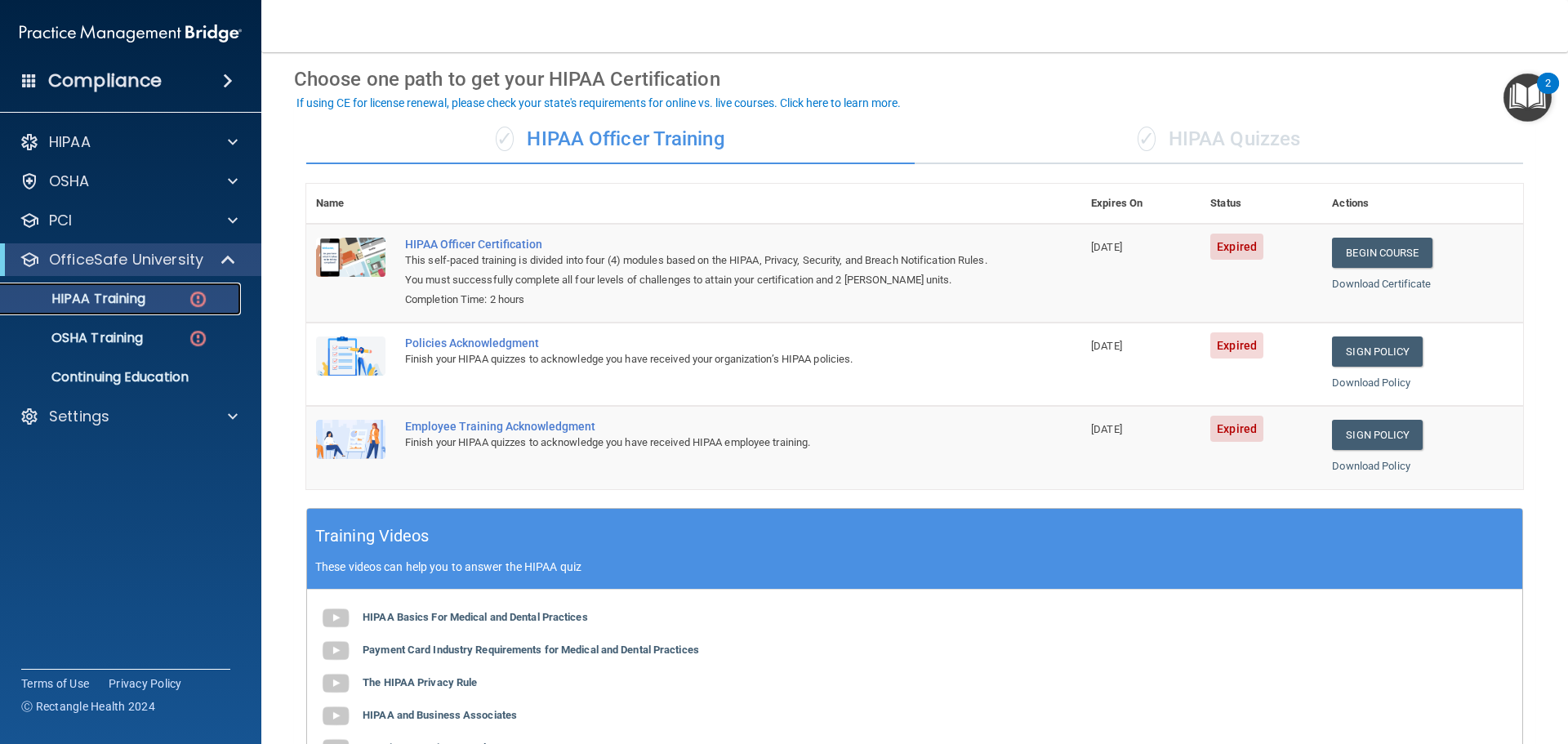
scroll to position [82, 0]
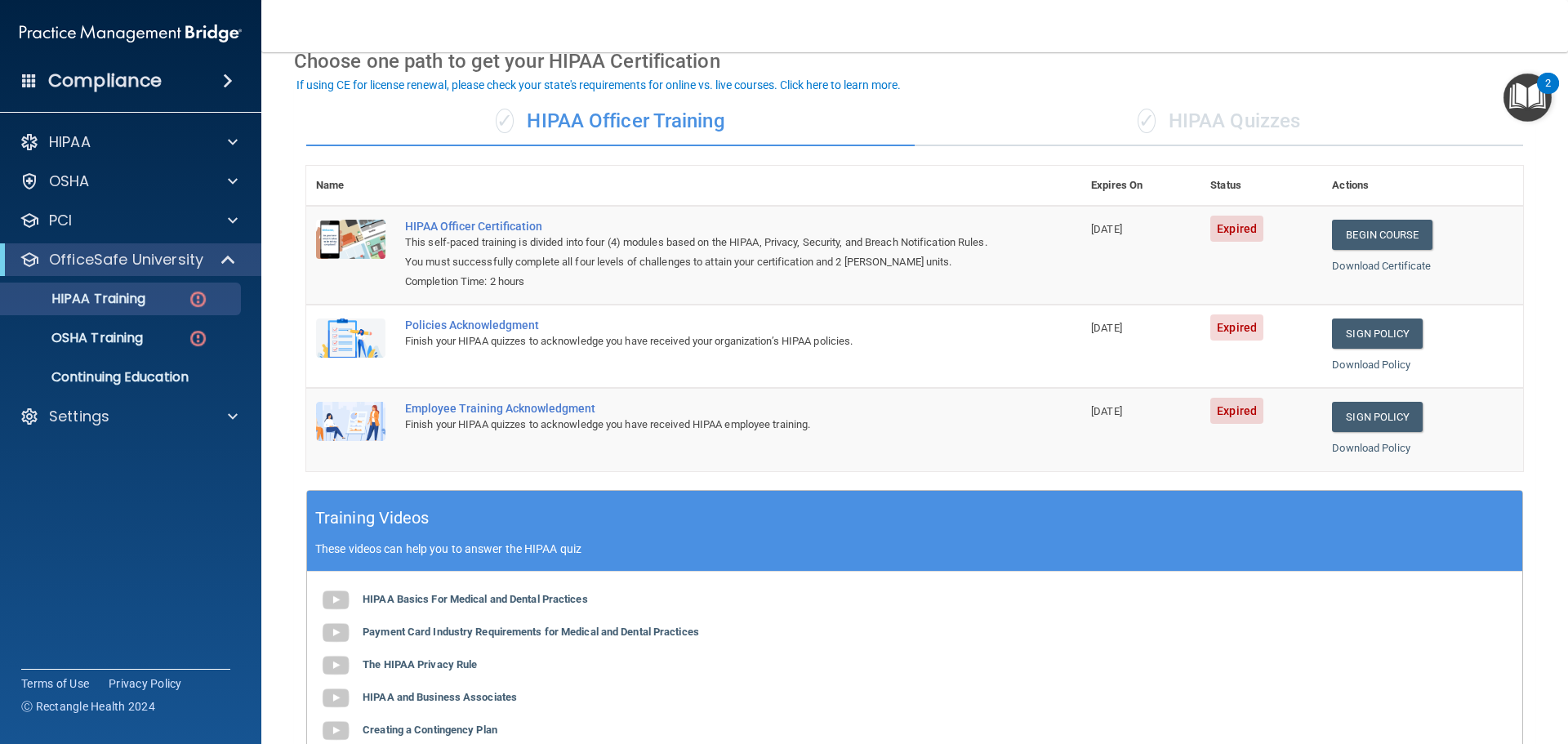
click at [740, 338] on div "Finish your HIPAA quizzes to acknowledge you have received your organization’s …" at bounding box center [702, 341] width 595 height 20
drag, startPoint x: 402, startPoint y: 329, endPoint x: 549, endPoint y: 324, distance: 147.1
click at [549, 324] on td "Policies Acknowledgment Finish your HIPAA quizzes to acknowledge you have recei…" at bounding box center [738, 346] width 686 height 83
click at [563, 323] on div "Policies Acknowledgment" at bounding box center [702, 325] width 595 height 13
drag, startPoint x: 608, startPoint y: 410, endPoint x: 399, endPoint y: 408, distance: 209.0
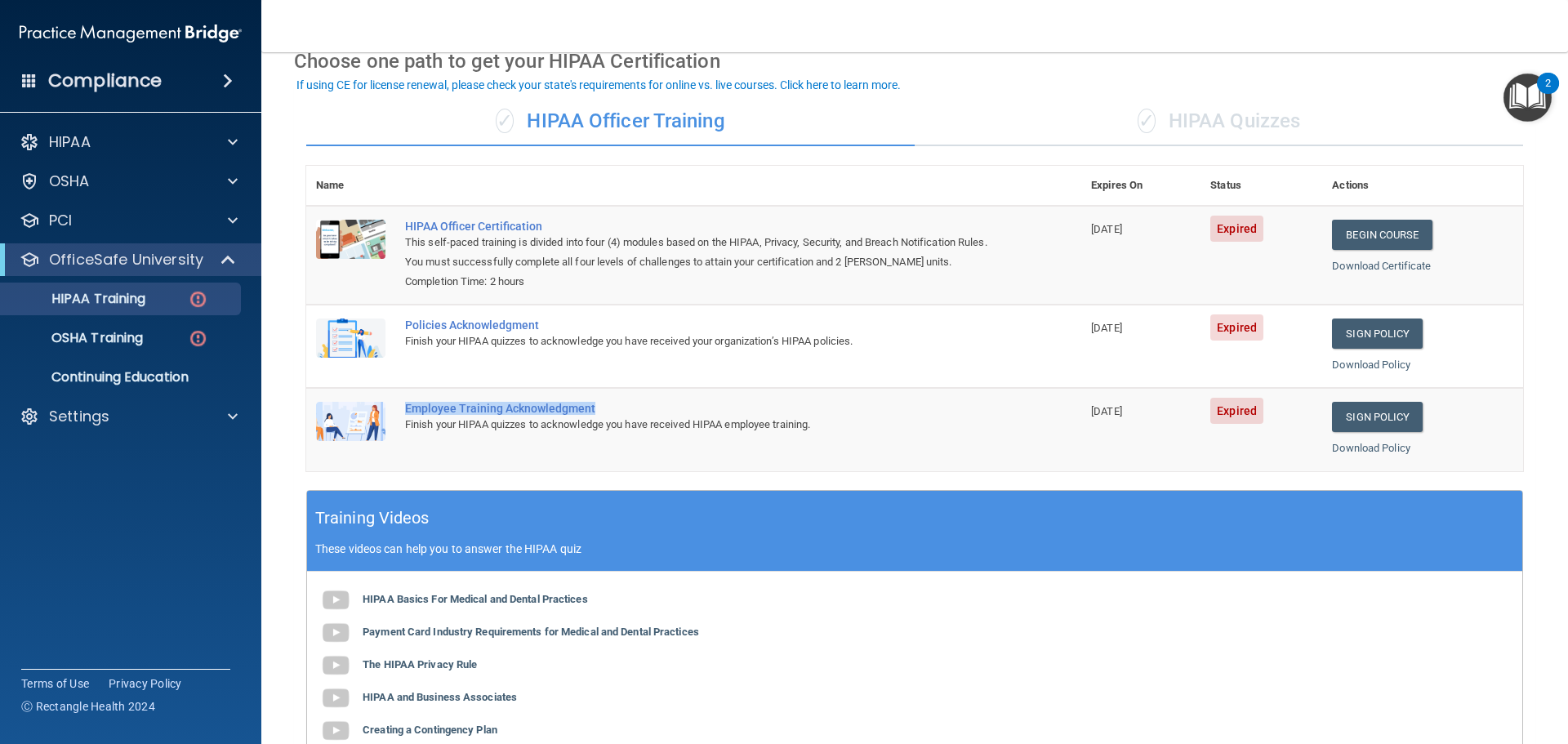
click at [399, 408] on td "Employee Training Acknowledgment Finish your HIPAA quizzes to acknowledge you h…" at bounding box center [738, 429] width 686 height 82
click at [423, 365] on td "Policies Acknowledgment Finish your HIPAA quizzes to acknowledge you have recei…" at bounding box center [738, 346] width 686 height 83
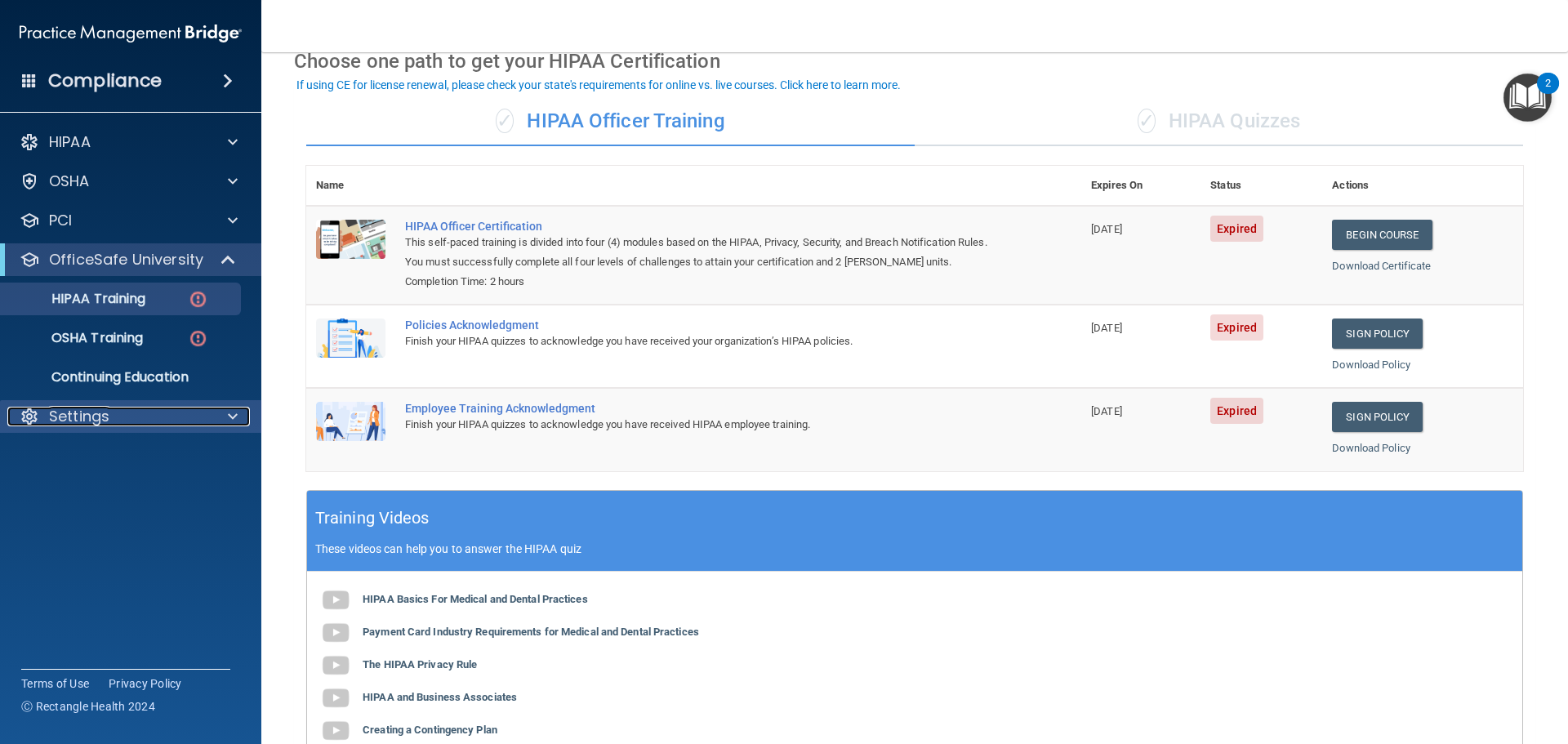
click at [122, 424] on div "Settings" at bounding box center [108, 416] width 202 height 20
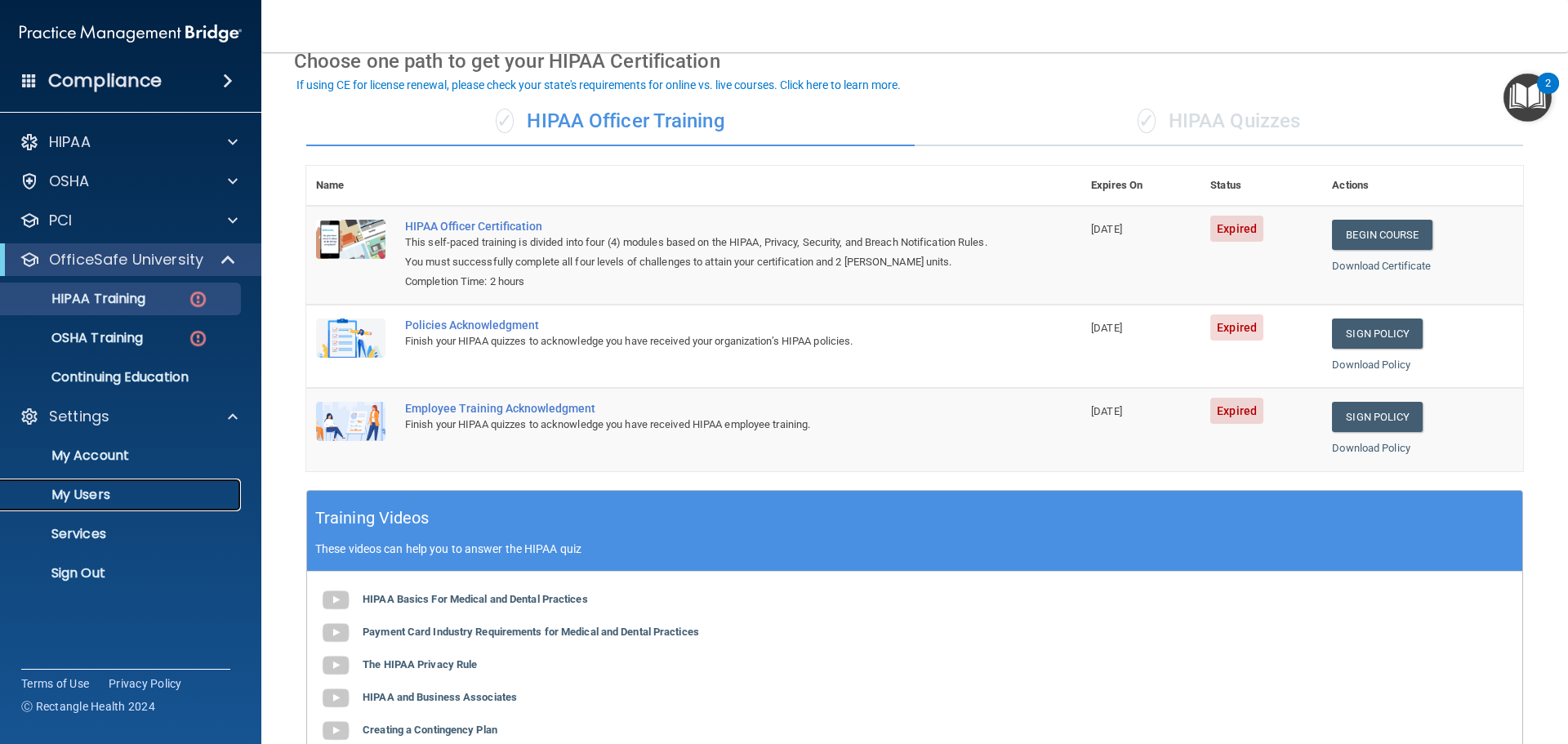
click at [103, 489] on p "My Users" at bounding box center [121, 495] width 223 height 17
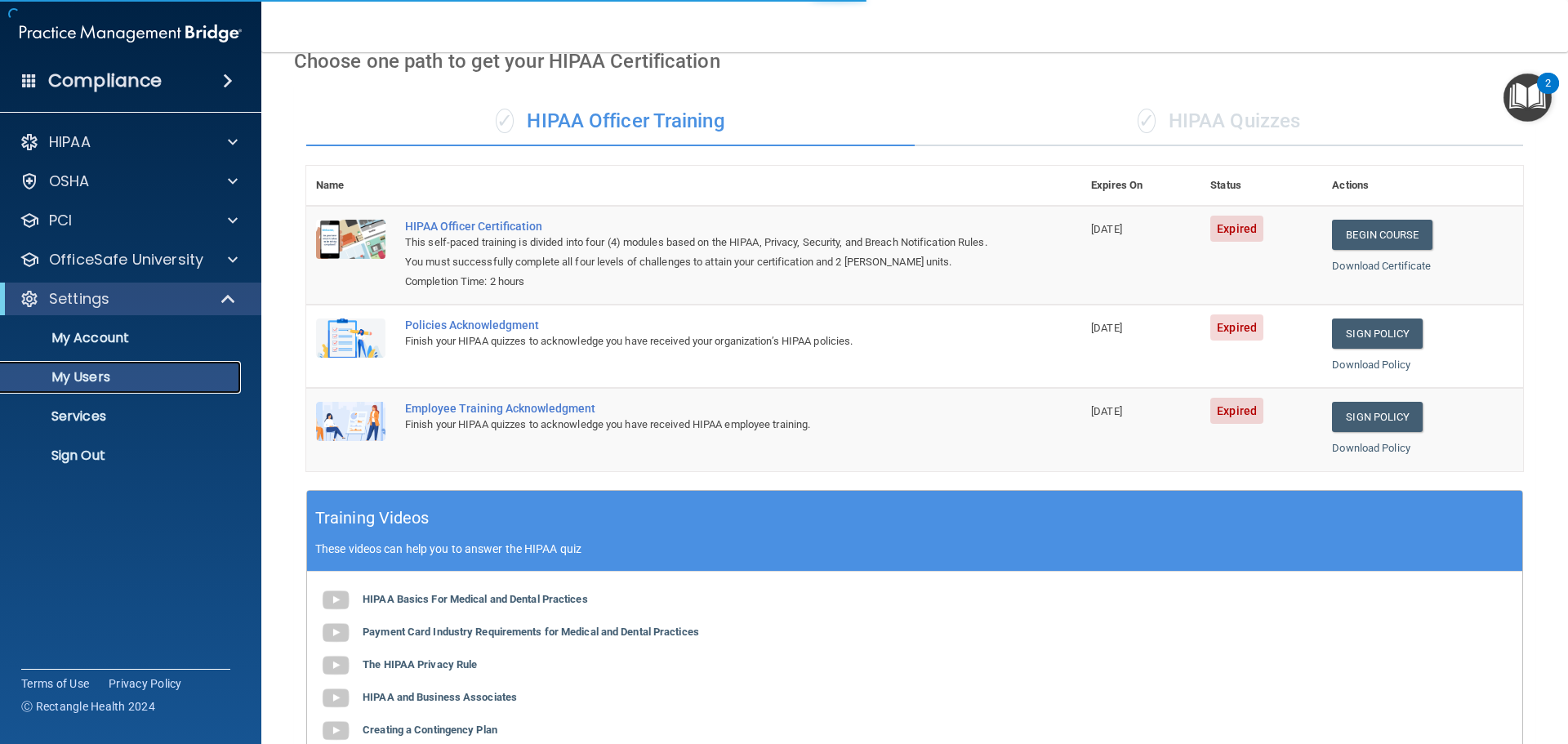
select select "20"
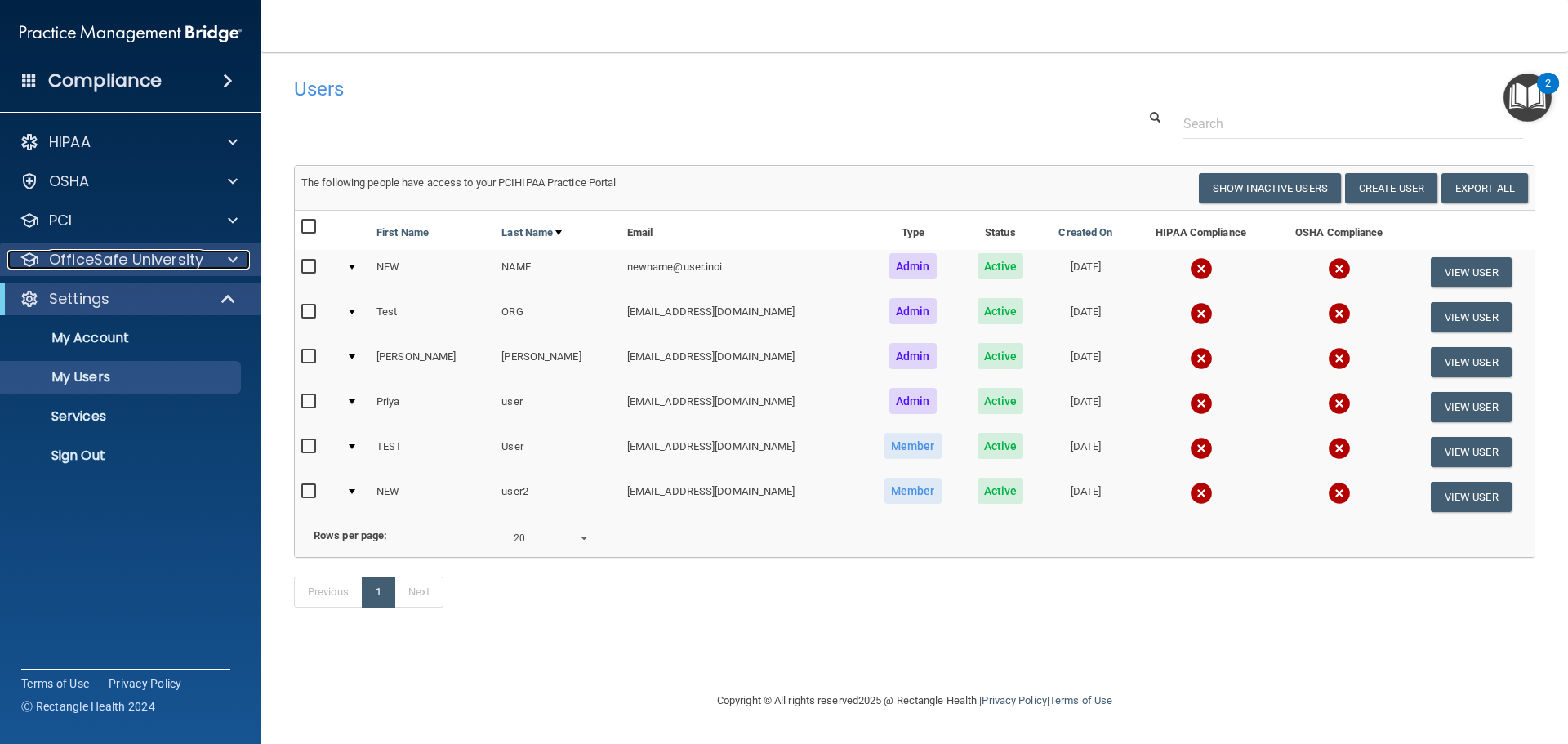
click at [234, 254] on span at bounding box center [232, 259] width 10 height 20
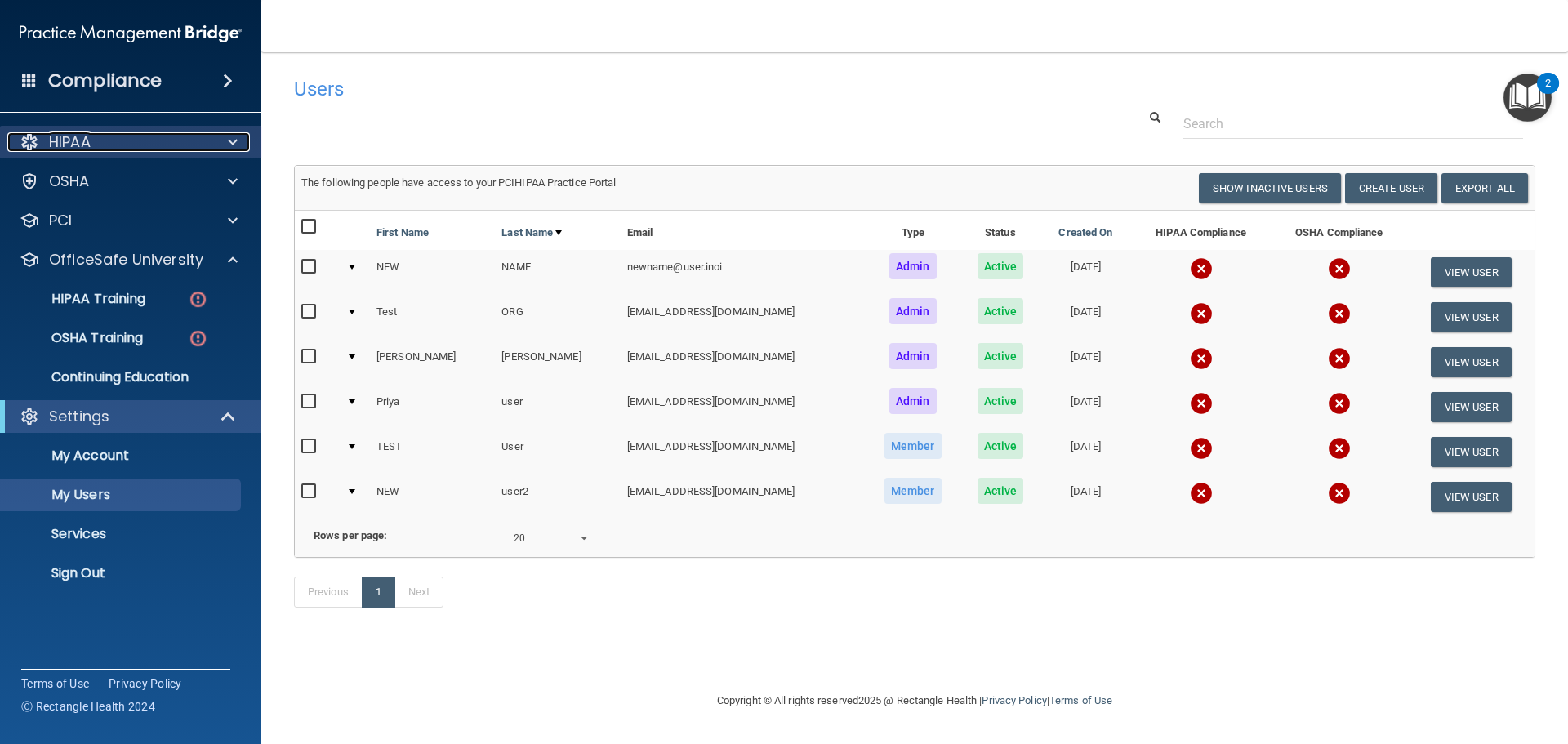
click at [200, 136] on div "HIPAA" at bounding box center [108, 142] width 202 height 20
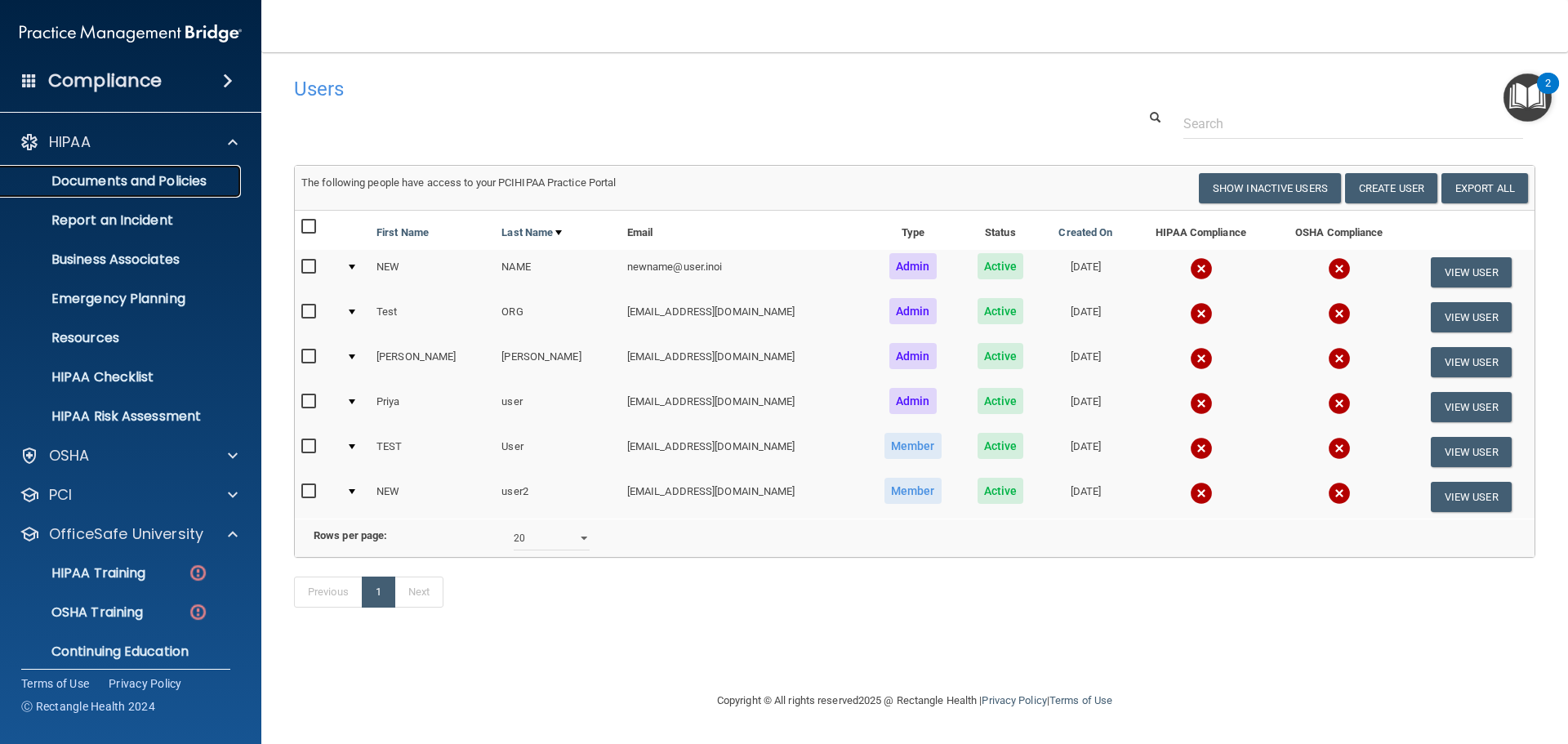
click at [152, 185] on p "Documents and Policies" at bounding box center [121, 182] width 223 height 17
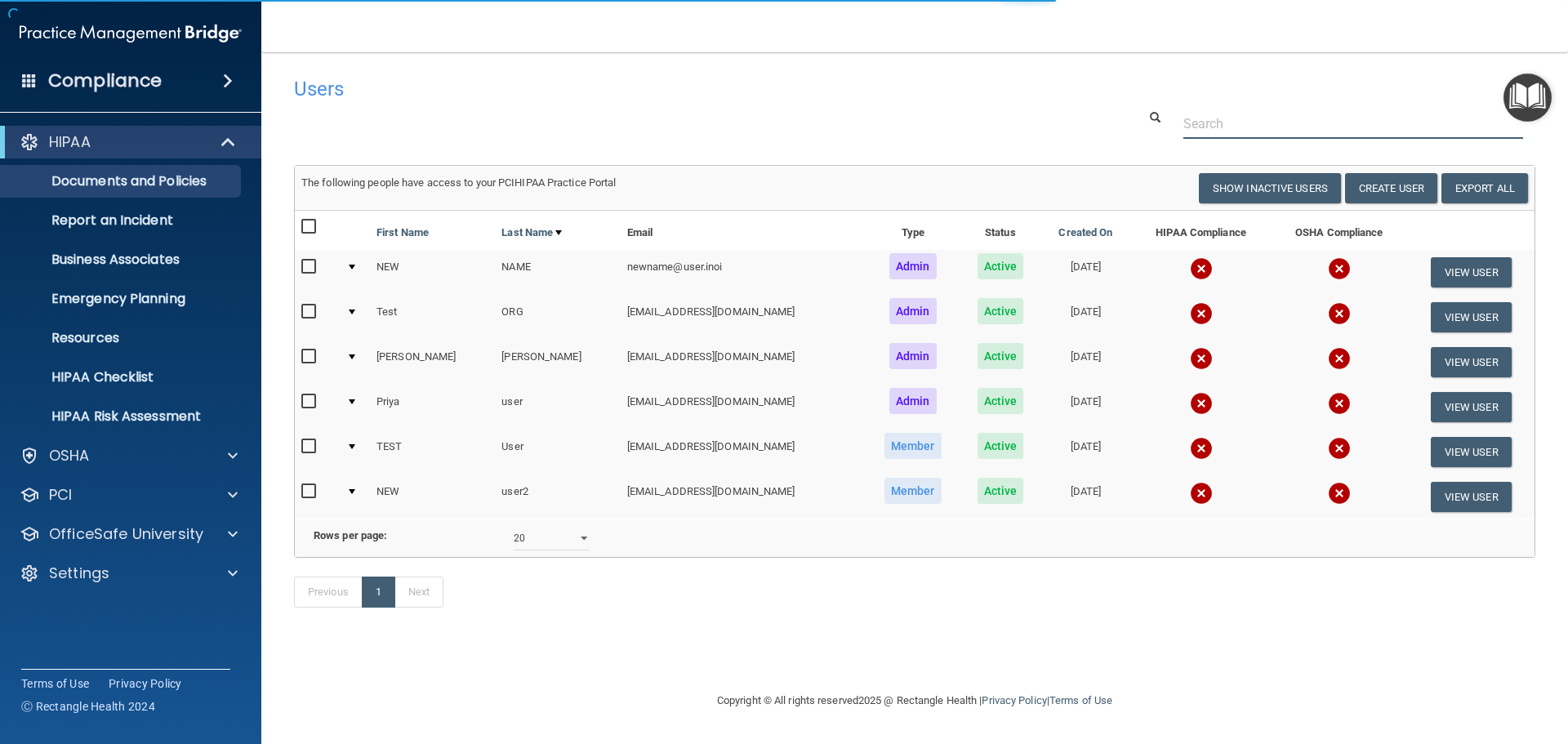
click at [499, 127] on div at bounding box center [915, 123] width 1266 height 30
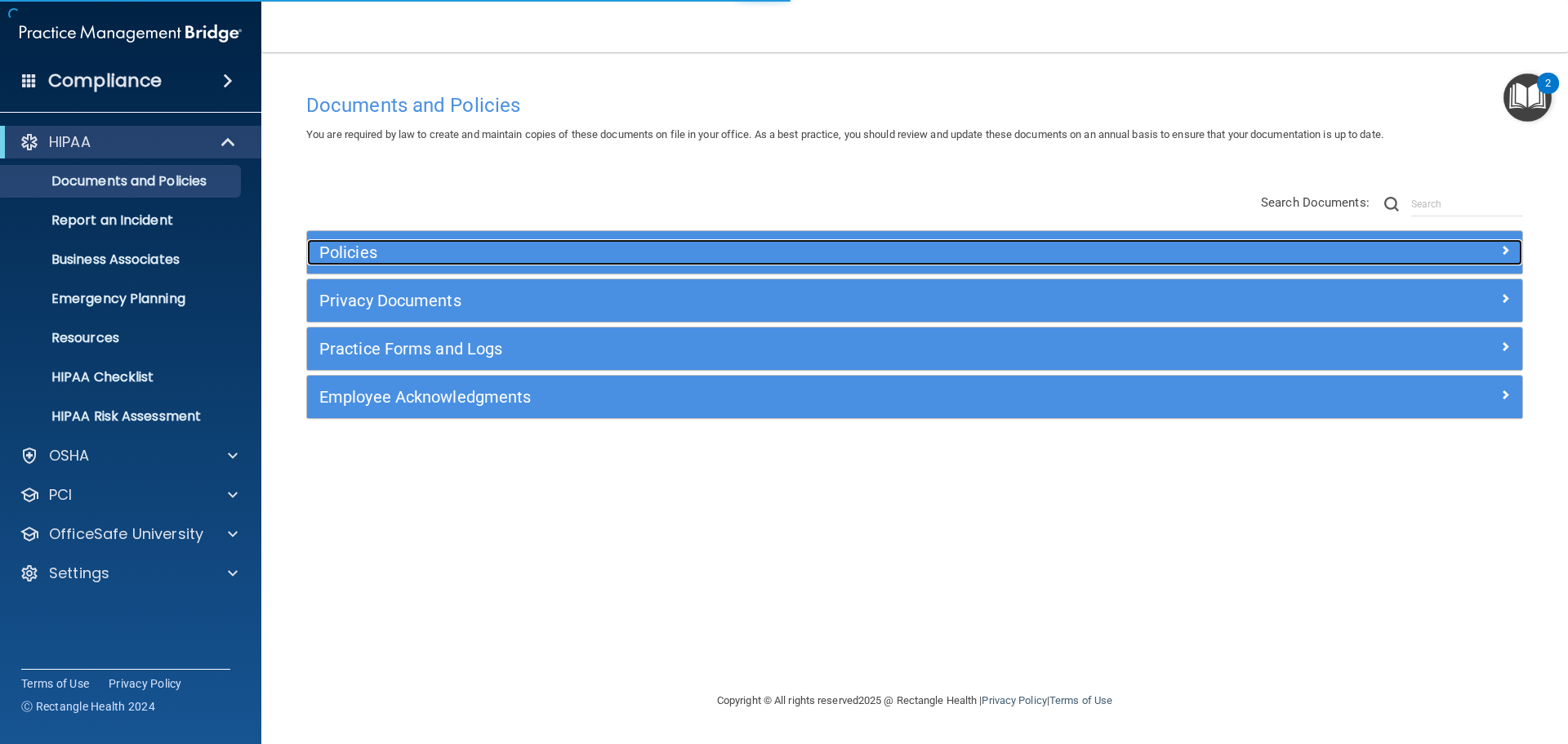
click at [408, 244] on div "Policies" at bounding box center [762, 253] width 911 height 26
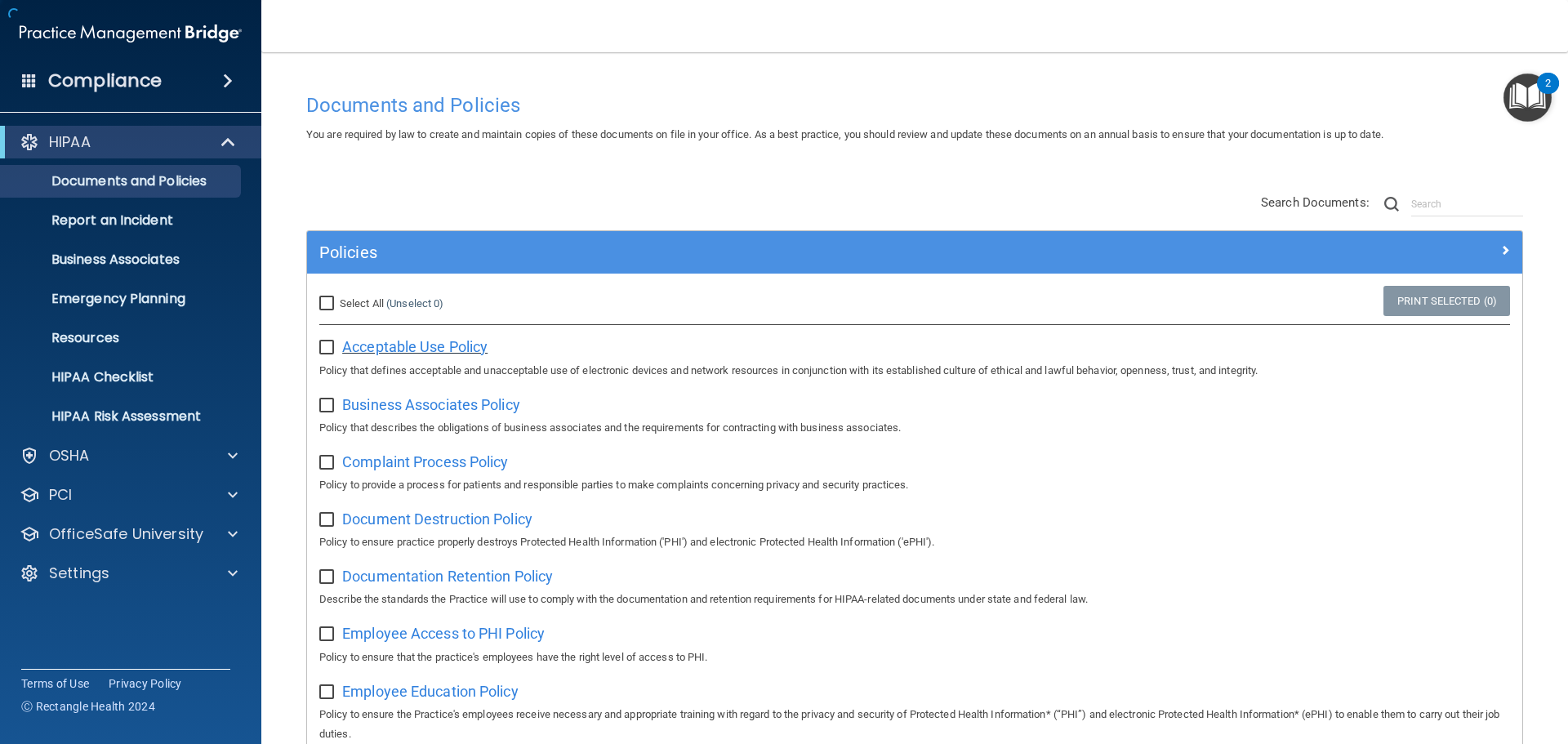
click at [447, 341] on span "Acceptable Use Policy" at bounding box center [415, 347] width 145 height 17
click at [241, 145] on div at bounding box center [228, 142] width 40 height 20
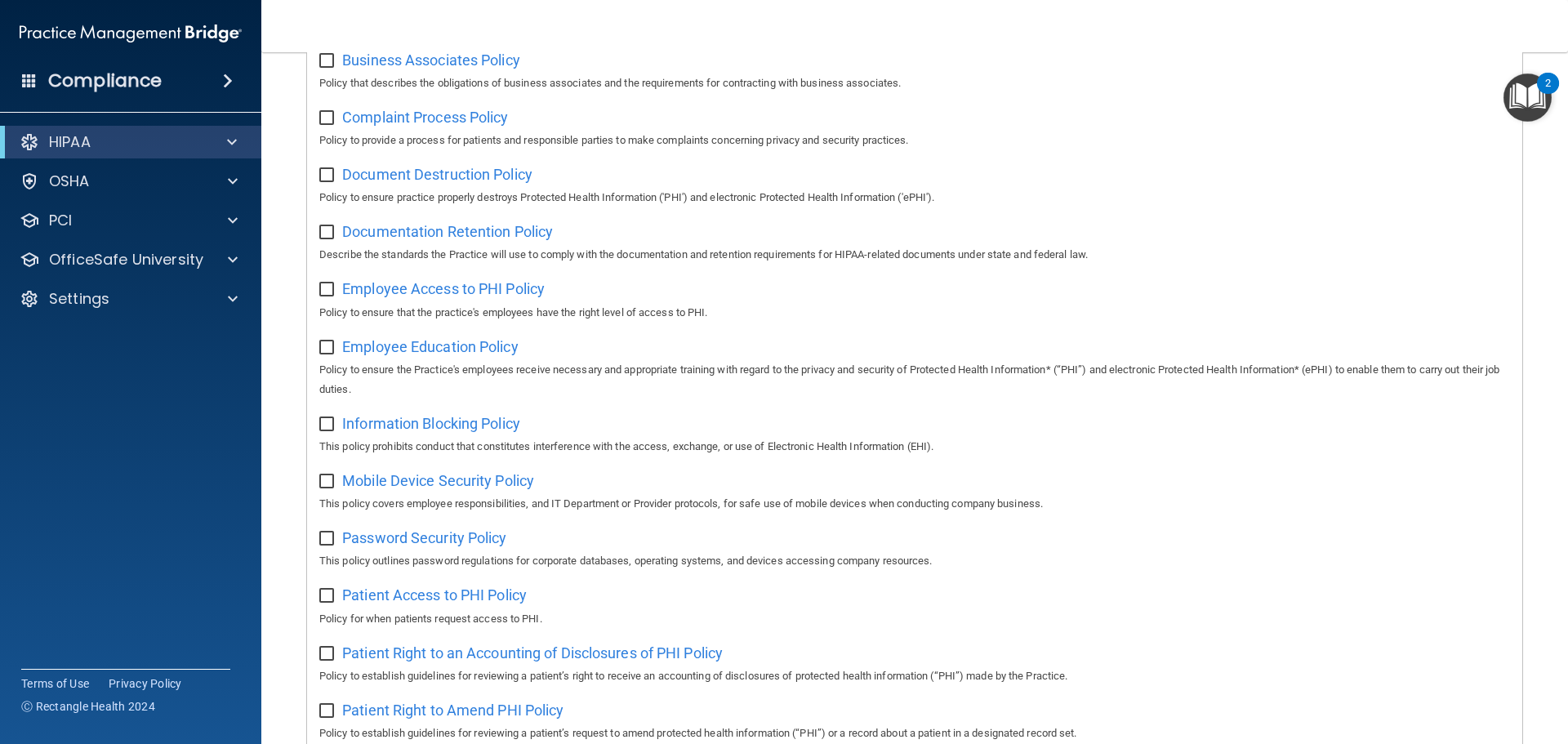
scroll to position [408, 0]
